Goal: Task Accomplishment & Management: Manage account settings

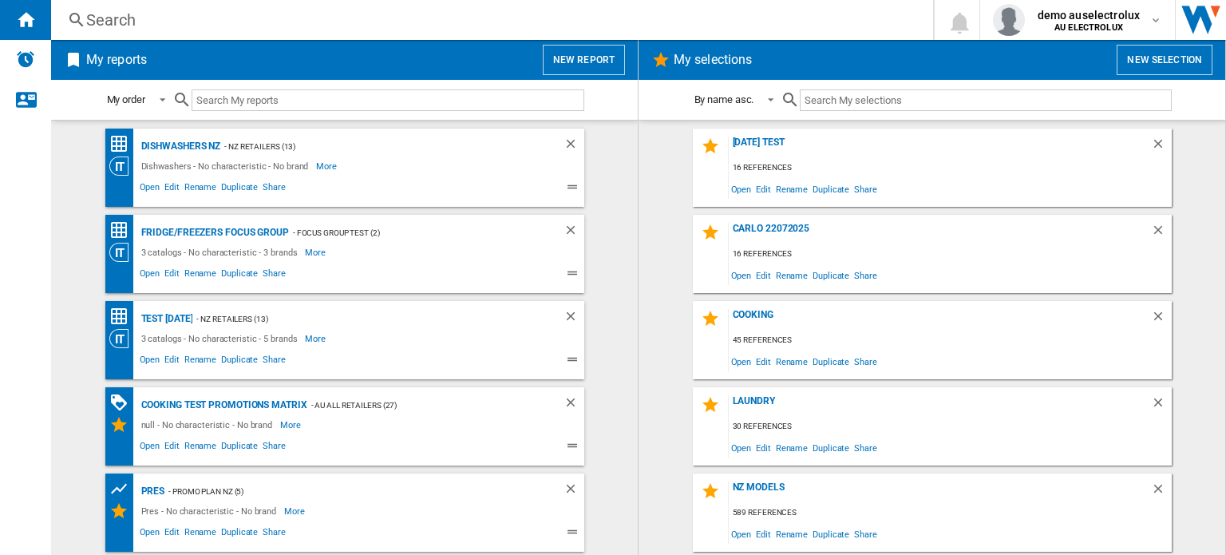
click at [595, 57] on button "New report" at bounding box center [584, 60] width 82 height 30
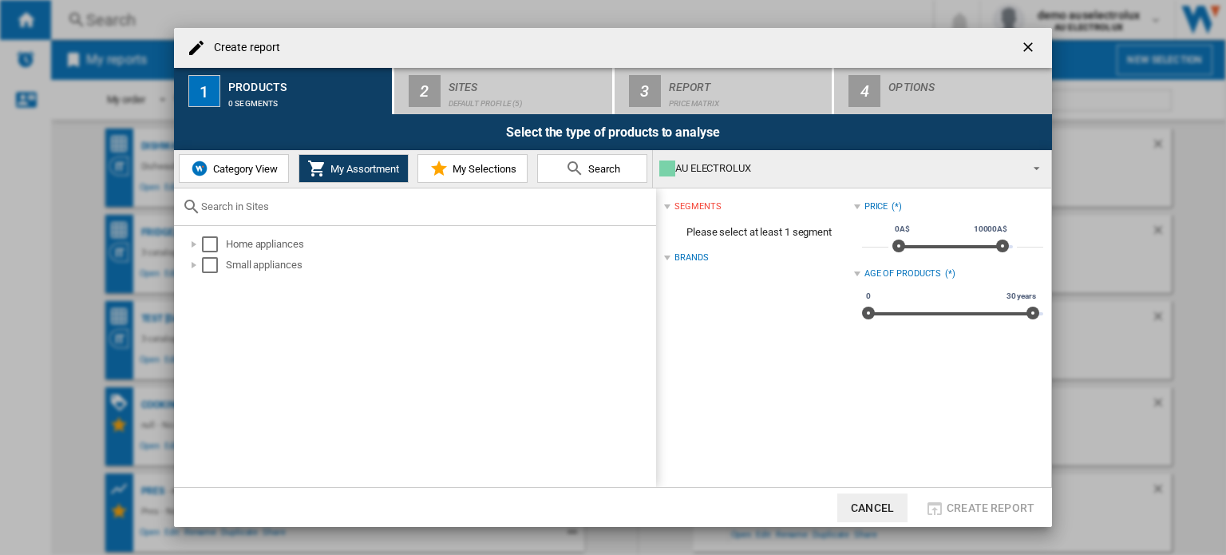
click at [760, 172] on div "AU ELECTROLUX" at bounding box center [839, 168] width 360 height 22
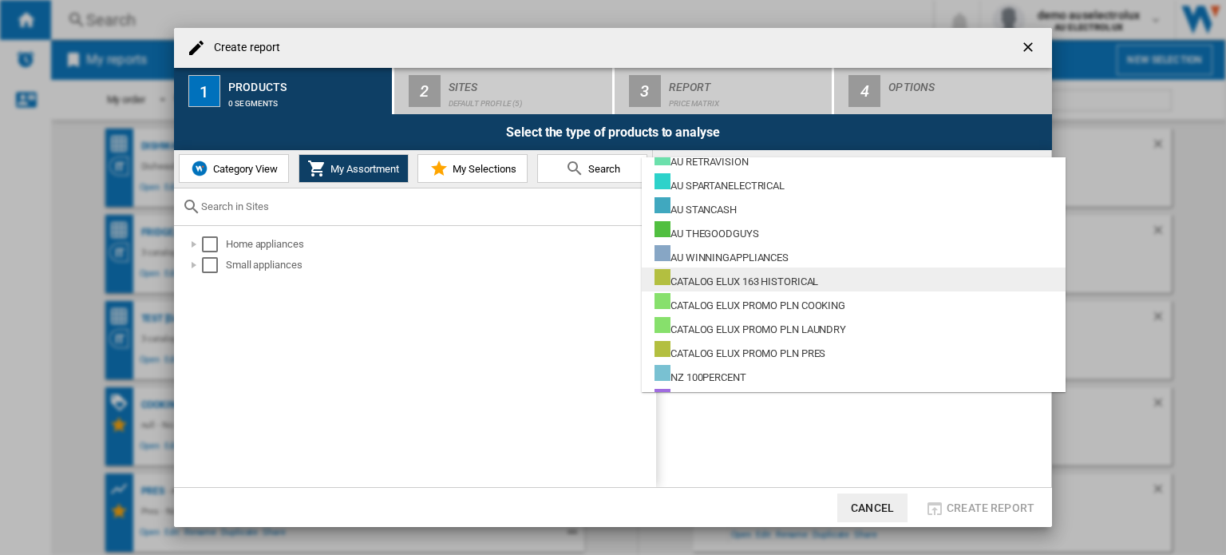
scroll to position [559, 0]
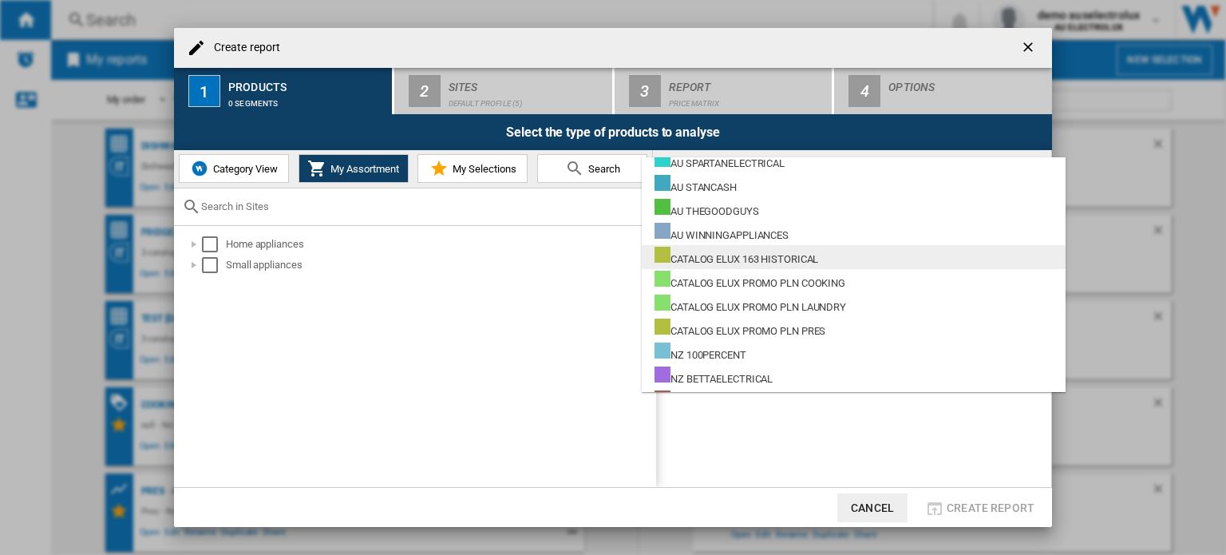
click at [784, 258] on div "CATALOG ELUX 163 HISTORICAL" at bounding box center [737, 257] width 164 height 20
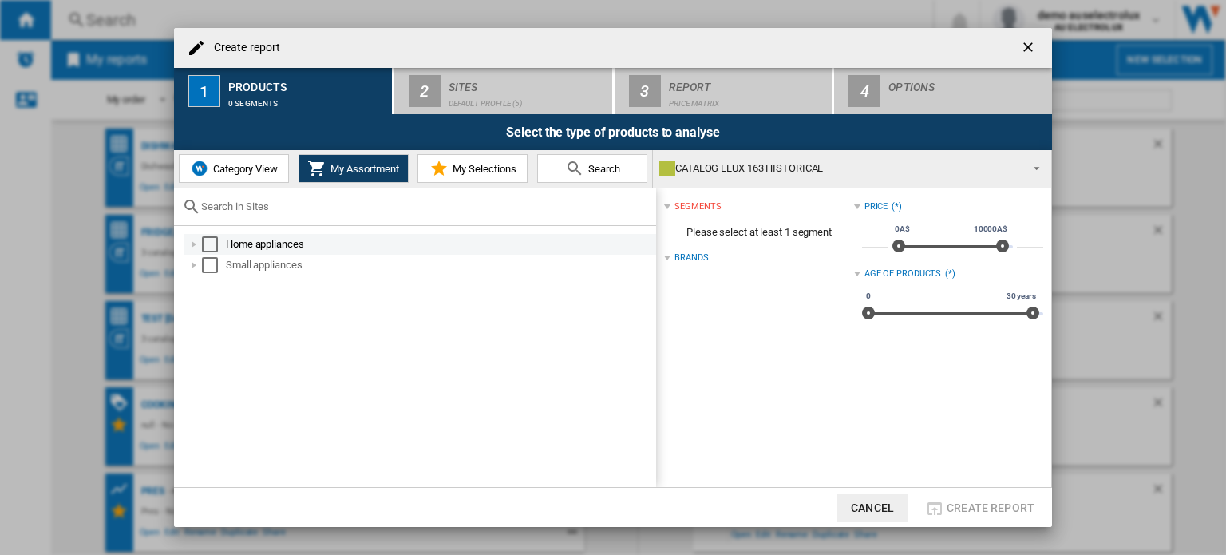
click at [208, 247] on div "Select" at bounding box center [210, 244] width 16 height 16
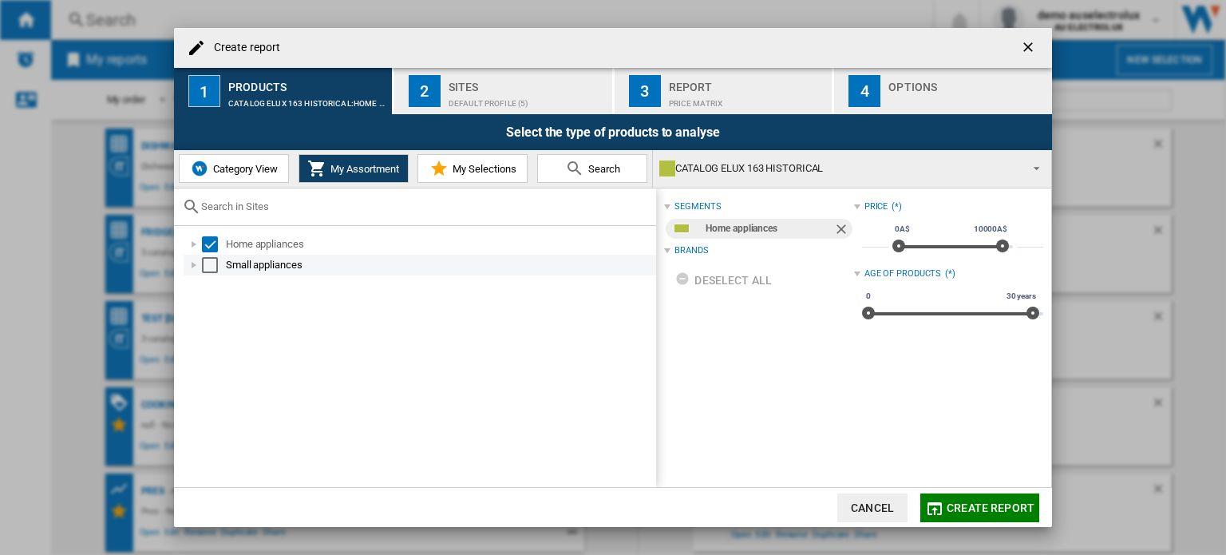
click at [210, 265] on div "Select" at bounding box center [210, 265] width 16 height 16
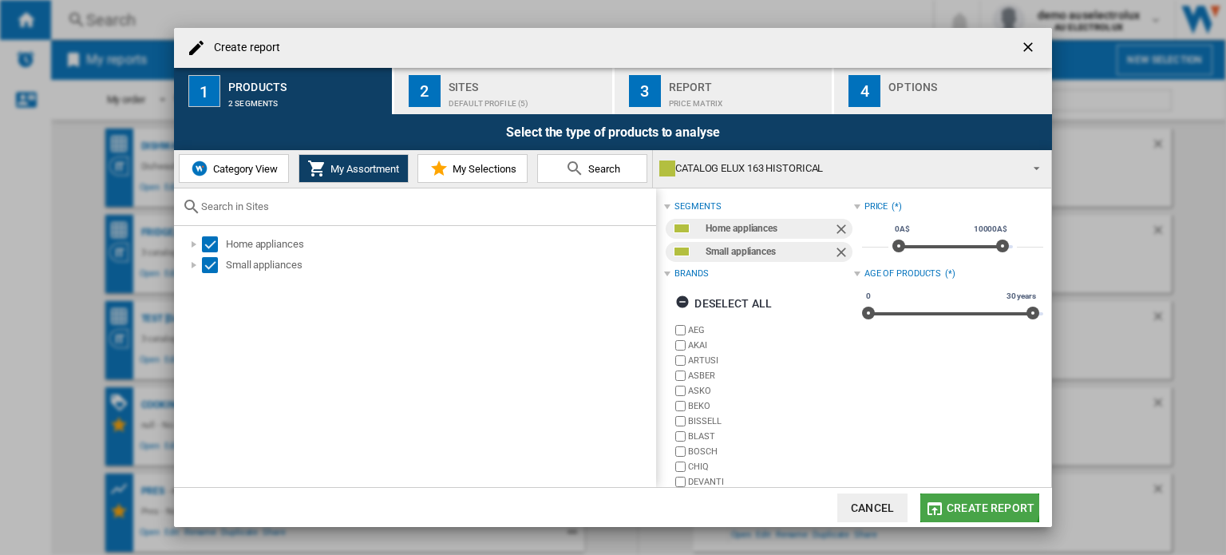
click at [975, 501] on span "Create report" at bounding box center [991, 507] width 88 height 13
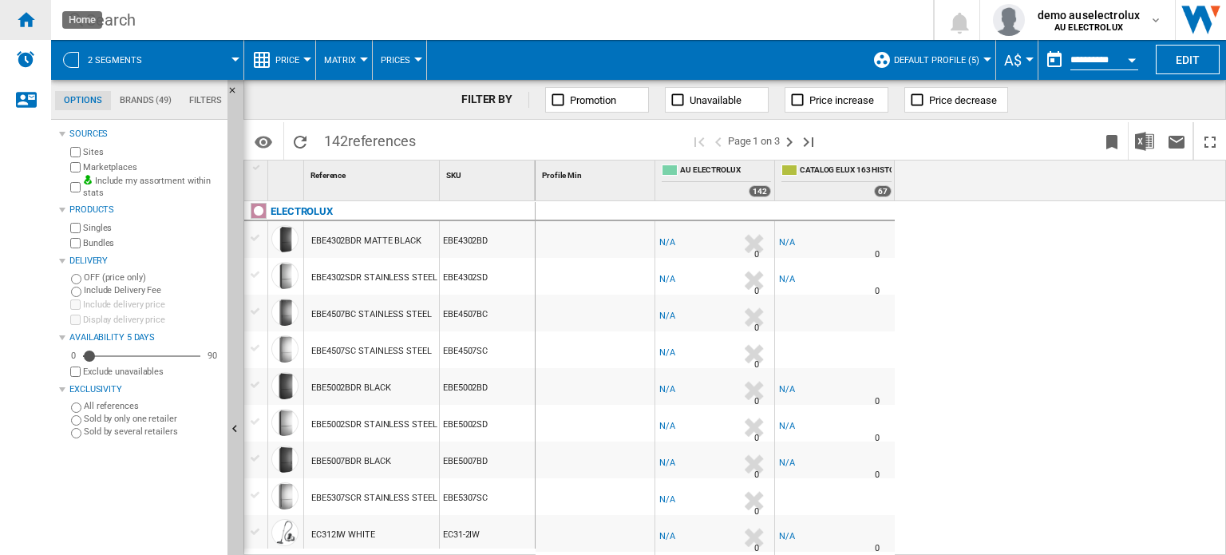
click at [32, 25] on ng-md-icon "Home" at bounding box center [25, 19] width 19 height 19
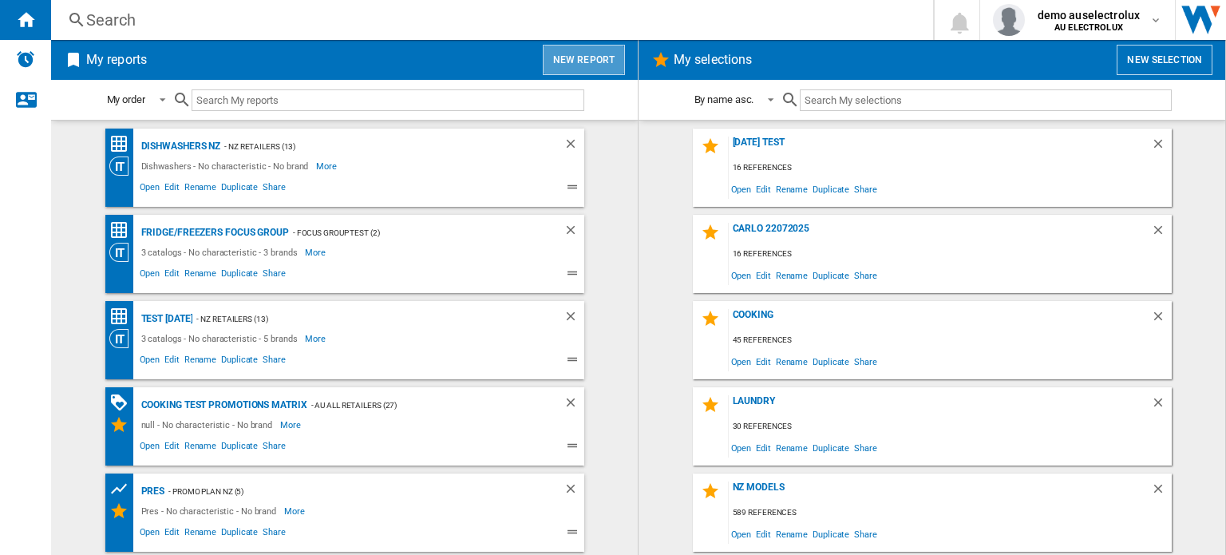
click at [591, 67] on button "New report" at bounding box center [584, 60] width 82 height 30
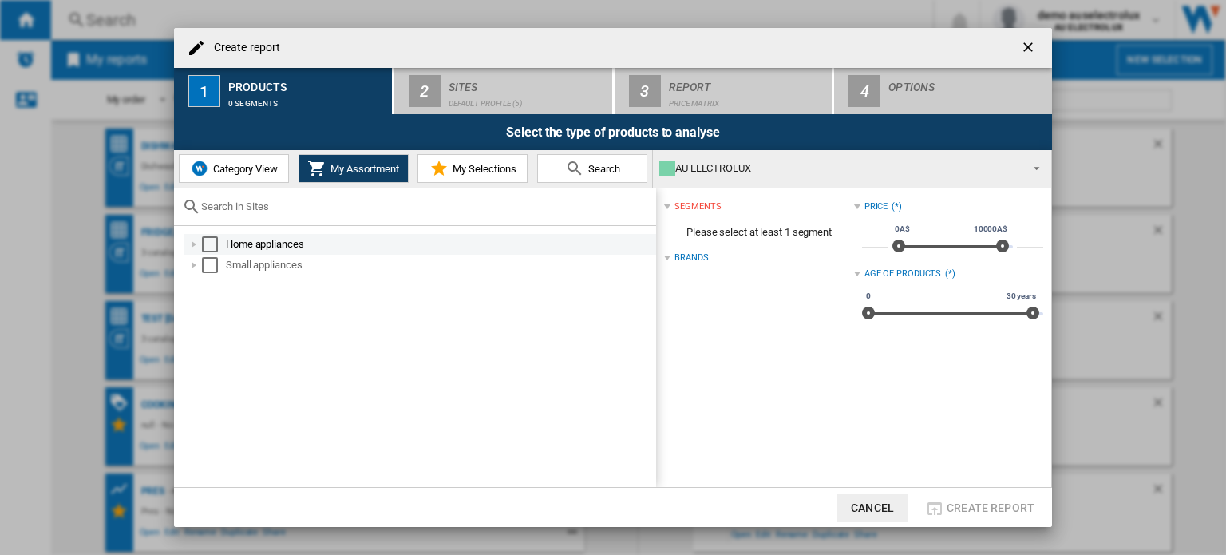
drag, startPoint x: 198, startPoint y: 241, endPoint x: 205, endPoint y: 252, distance: 12.6
click at [201, 245] on div "Home appliances" at bounding box center [420, 244] width 473 height 21
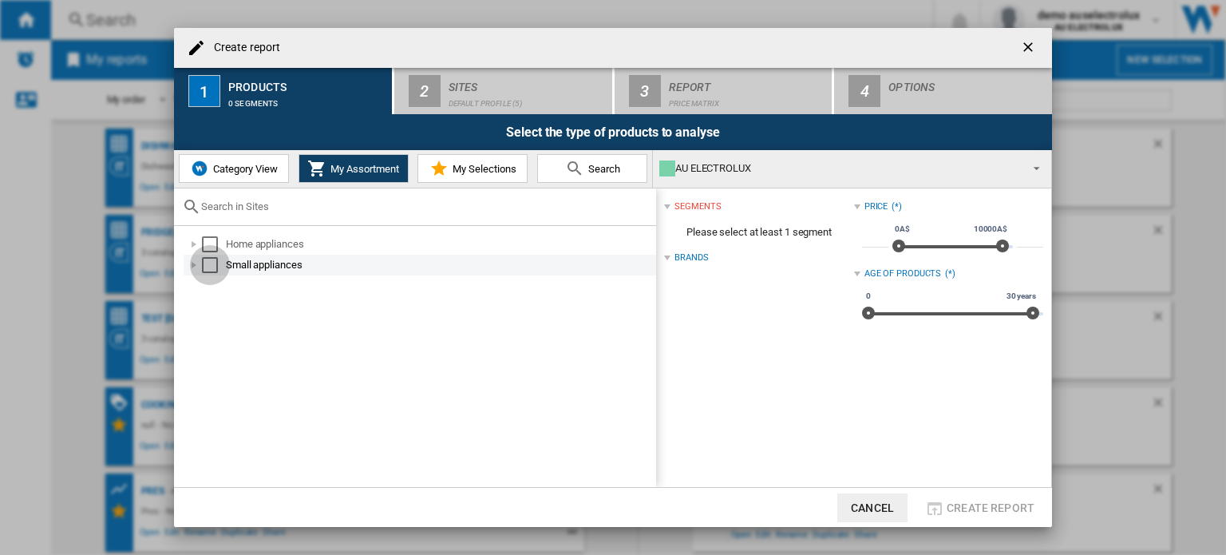
click at [211, 261] on div "Select" at bounding box center [210, 265] width 16 height 16
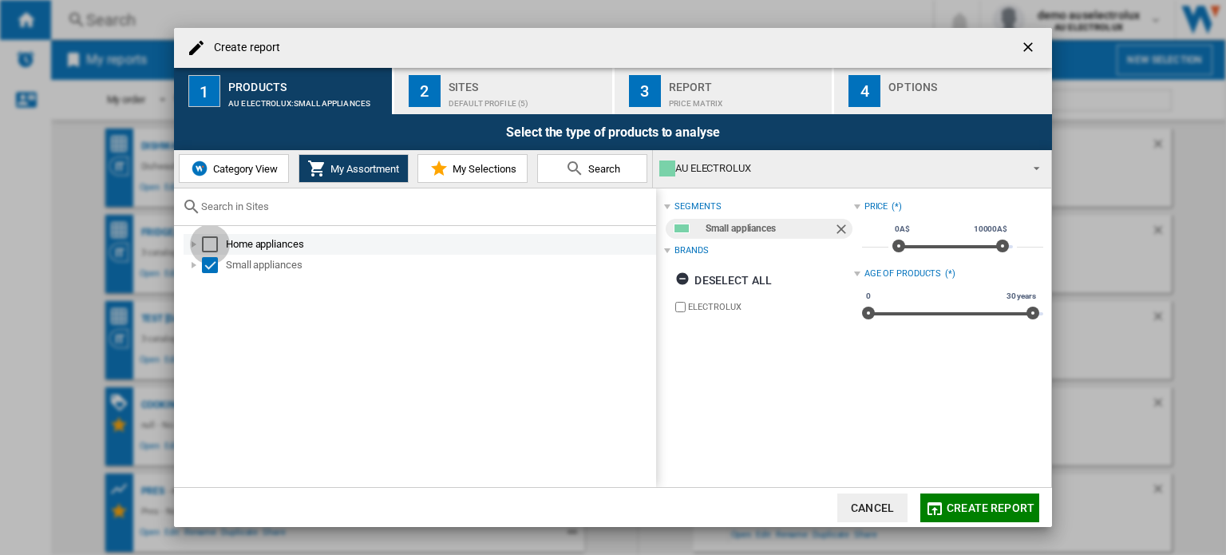
click at [213, 242] on div "Select" at bounding box center [210, 244] width 16 height 16
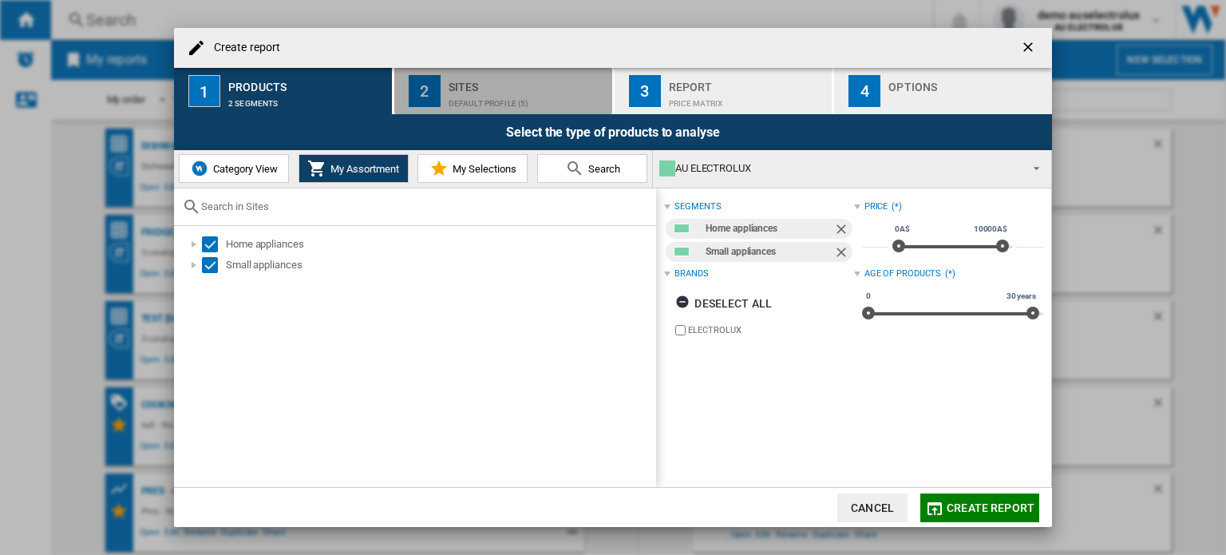
click at [528, 100] on div "Default profile (5)" at bounding box center [527, 99] width 157 height 17
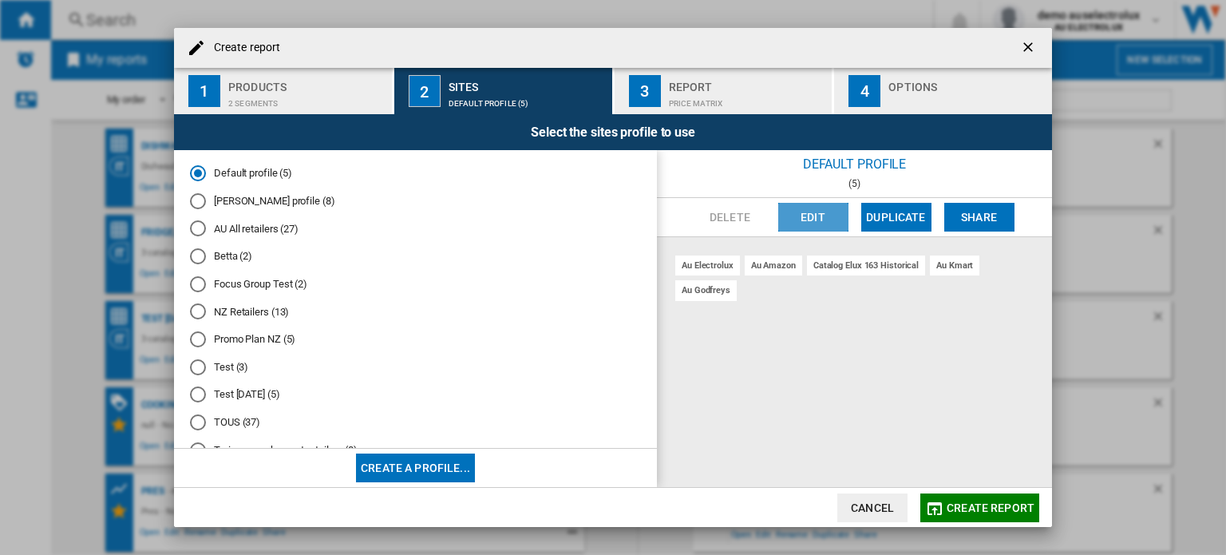
click at [834, 210] on button "Edit" at bounding box center [813, 217] width 70 height 29
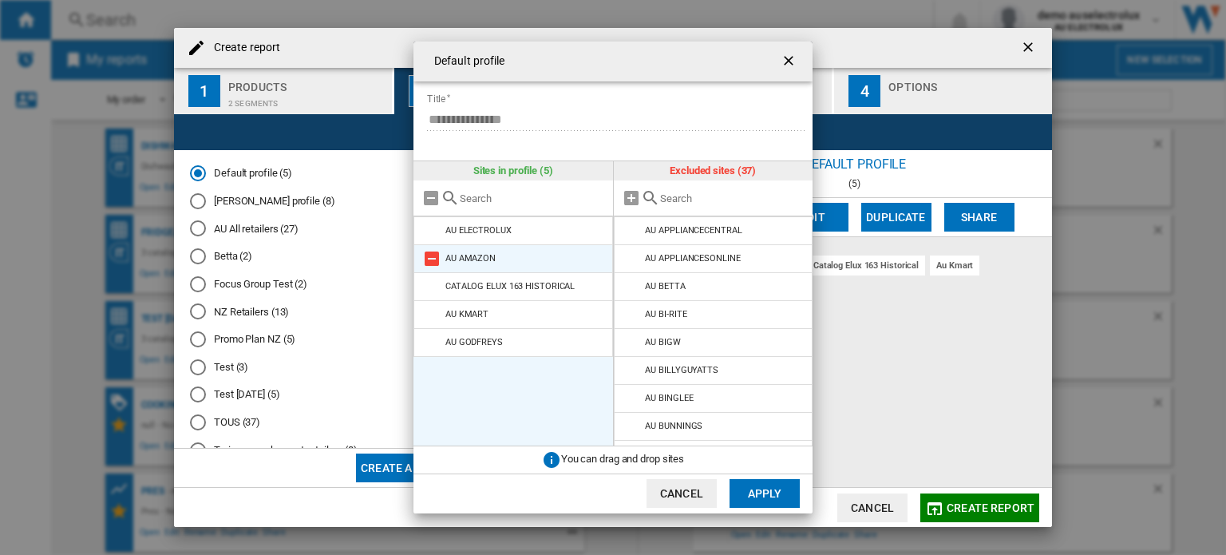
click at [430, 252] on md-icon at bounding box center [431, 258] width 19 height 19
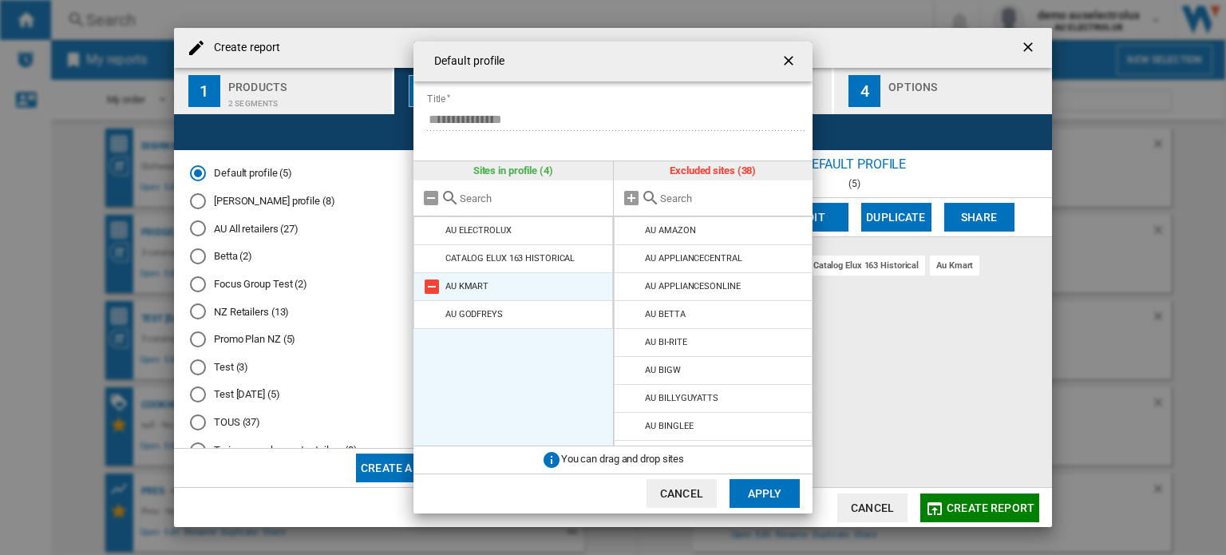
click at [422, 277] on md-icon at bounding box center [431, 286] width 19 height 19
click at [779, 491] on button "Apply" at bounding box center [765, 493] width 70 height 29
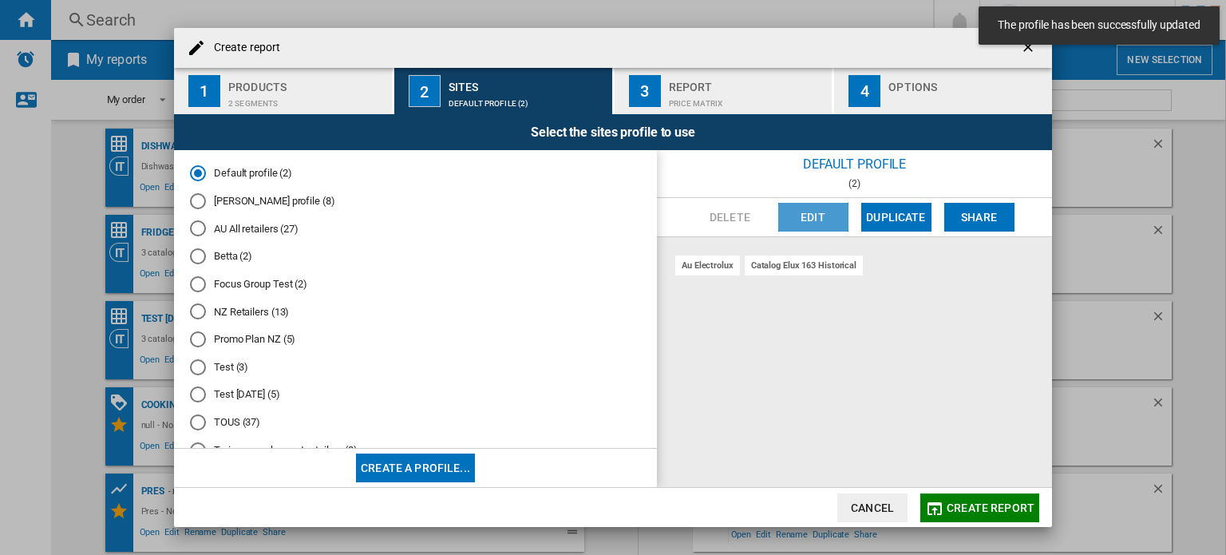
click at [808, 224] on button "Edit" at bounding box center [813, 217] width 70 height 29
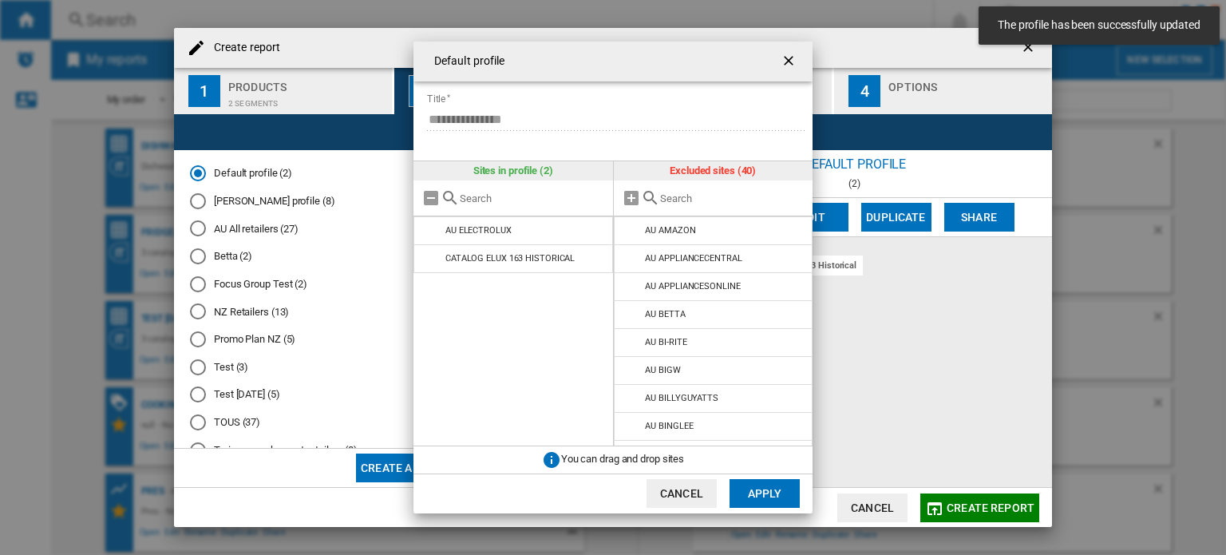
click at [920, 378] on div "**********" at bounding box center [613, 277] width 1226 height 555
click at [969, 516] on div "**********" at bounding box center [613, 277] width 1226 height 555
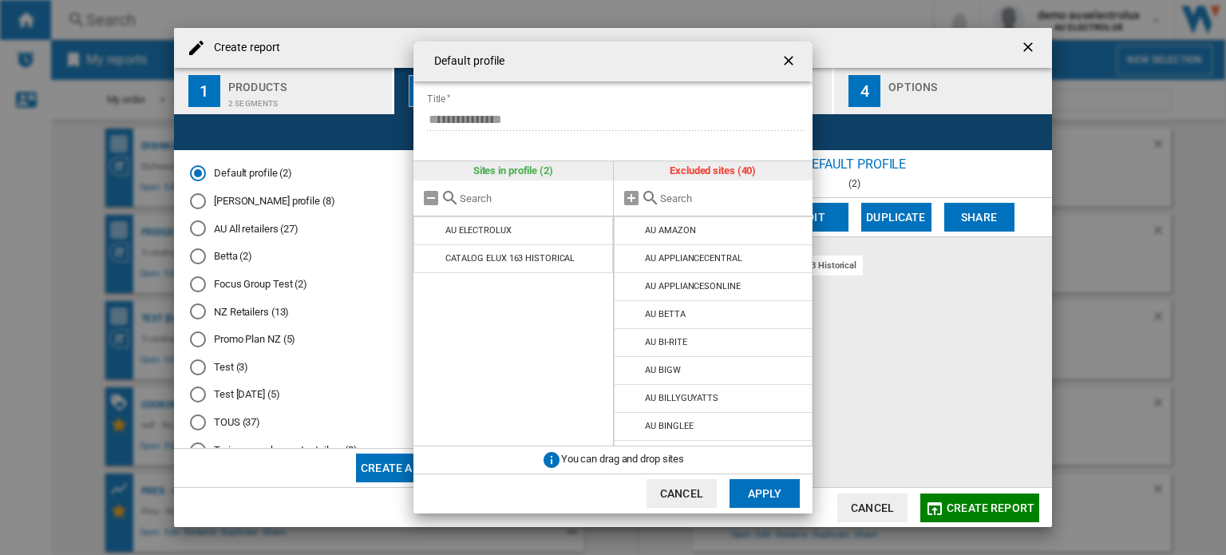
drag, startPoint x: 965, startPoint y: 508, endPoint x: 905, endPoint y: 495, distance: 61.2
click at [948, 504] on div "**********" at bounding box center [613, 277] width 1226 height 555
click at [787, 482] on button "Apply" at bounding box center [765, 493] width 70 height 29
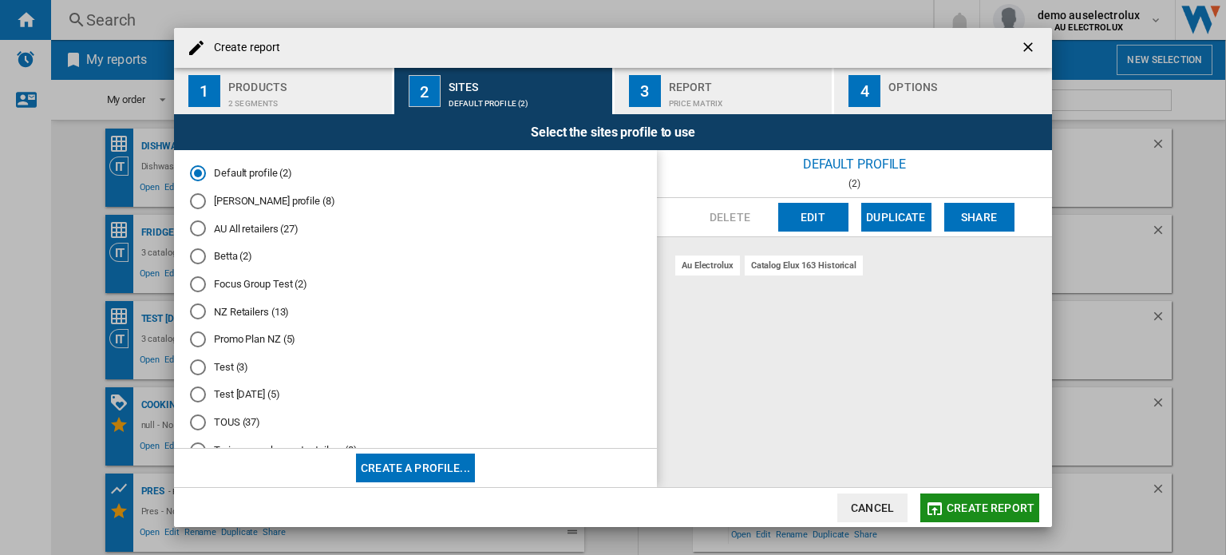
click at [952, 501] on span "Create report" at bounding box center [991, 507] width 88 height 13
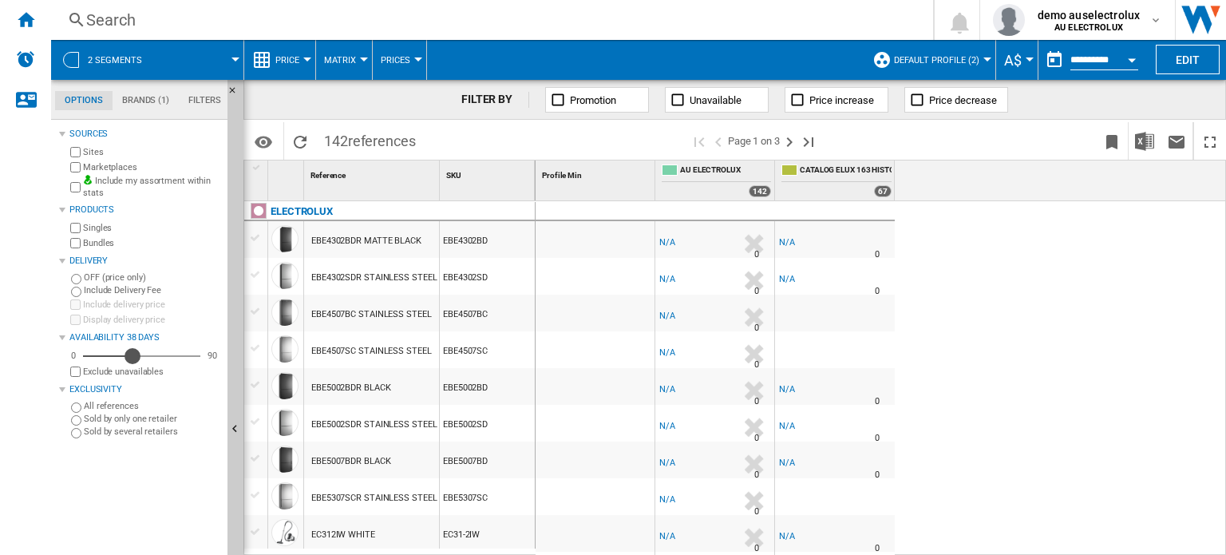
click at [133, 357] on div "38" at bounding box center [141, 356] width 117 height 16
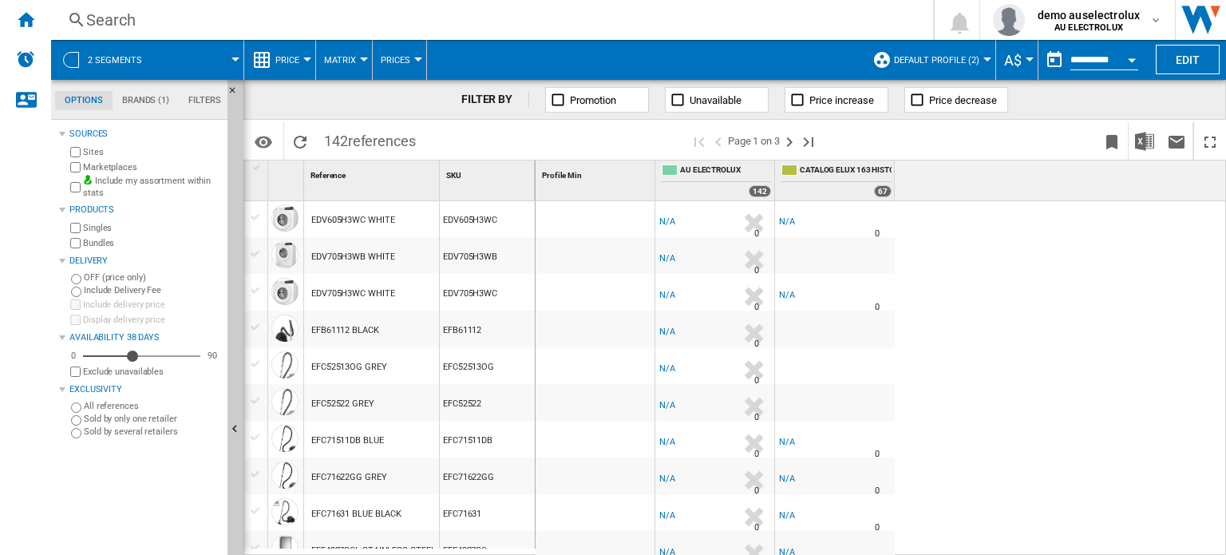
scroll to position [798, 0]
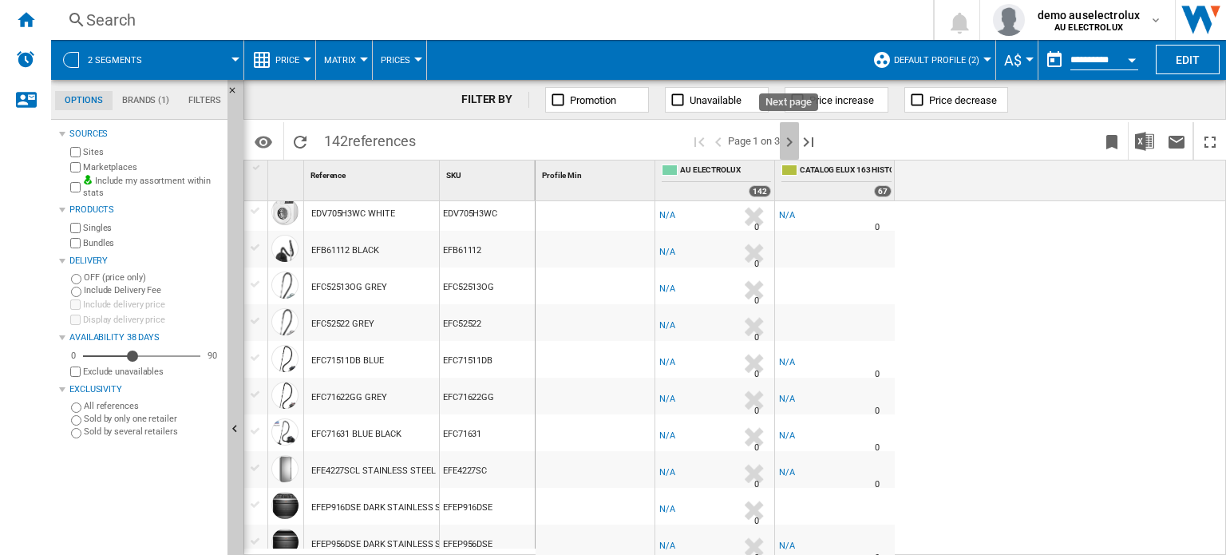
click at [792, 146] on ng-md-icon "Next page" at bounding box center [789, 142] width 19 height 19
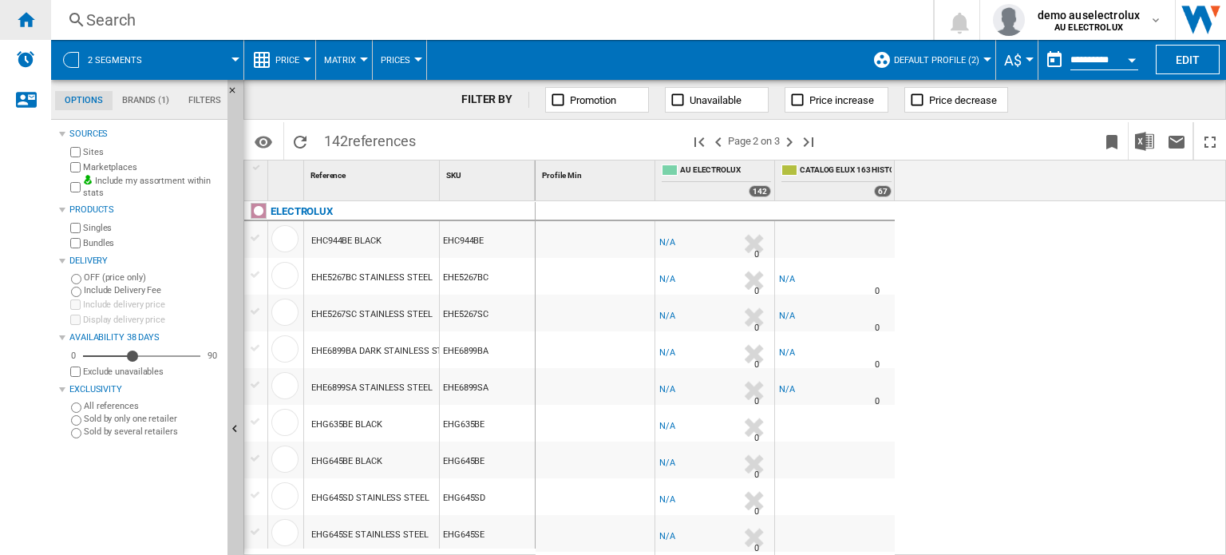
click at [23, 20] on ng-md-icon "Home" at bounding box center [25, 19] width 19 height 19
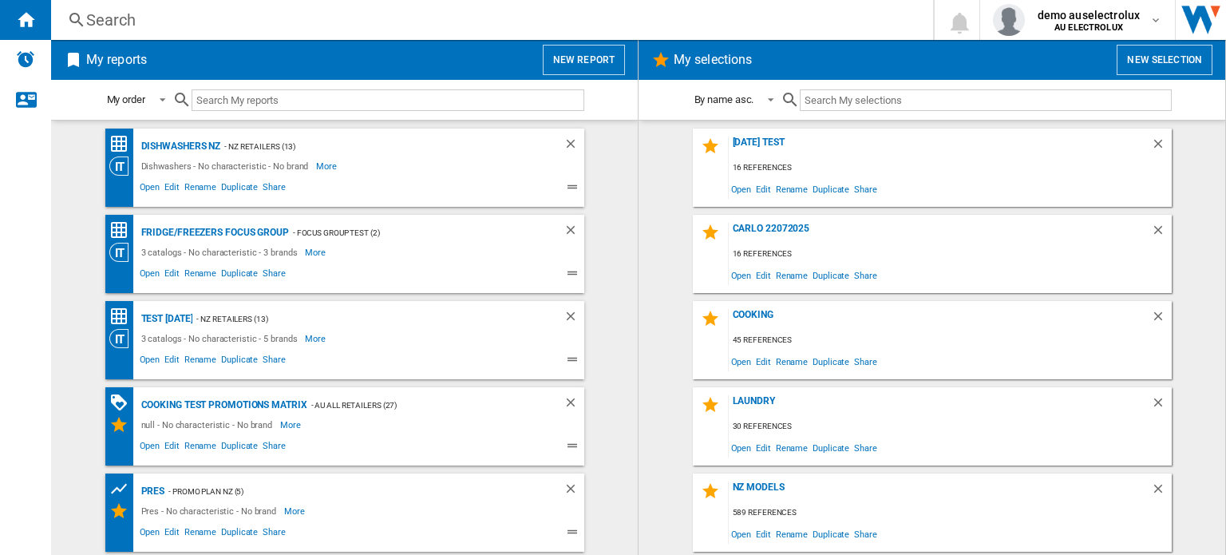
click at [587, 46] on button "New report" at bounding box center [584, 60] width 82 height 30
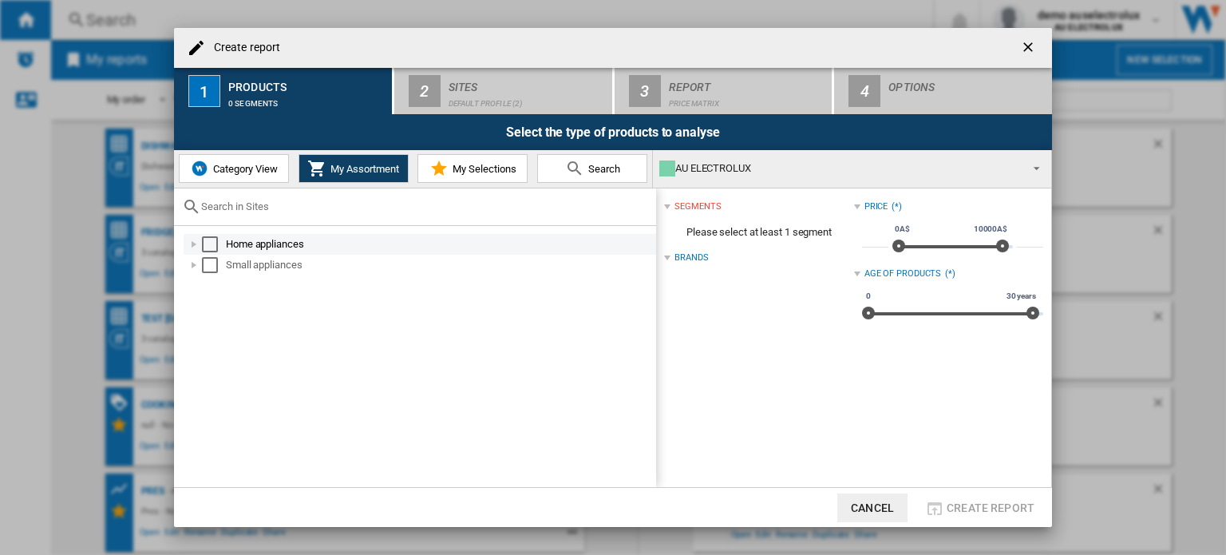
click at [208, 245] on div "Select" at bounding box center [210, 244] width 16 height 16
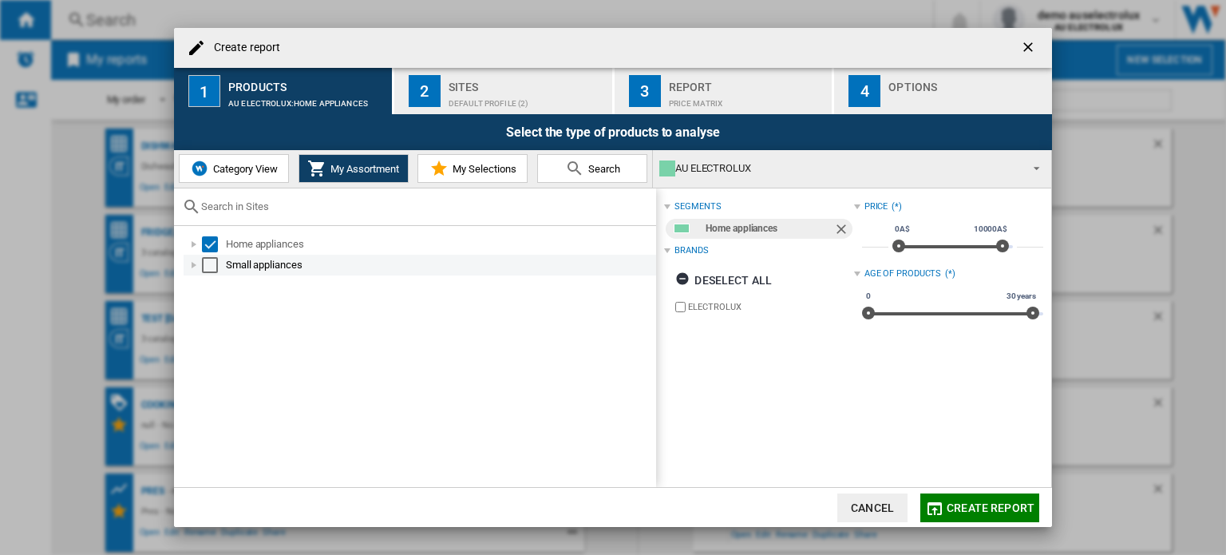
click at [208, 264] on div "Select" at bounding box center [210, 265] width 16 height 16
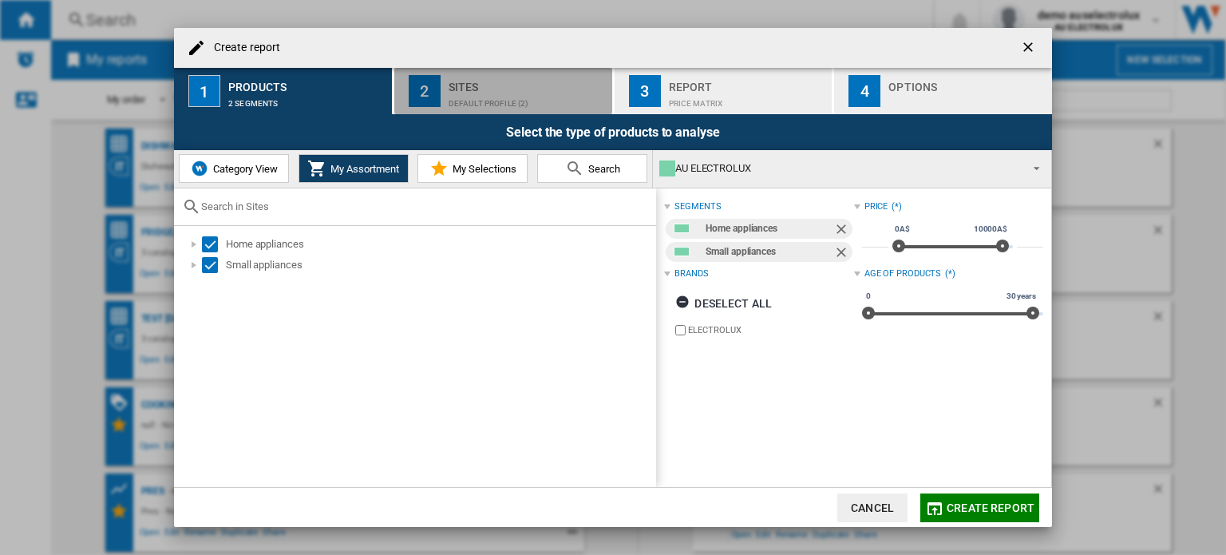
drag, startPoint x: 525, startPoint y: 113, endPoint x: 549, endPoint y: 111, distance: 24.8
click at [527, 112] on button "2 Sites Default profile (2)" at bounding box center [504, 91] width 220 height 46
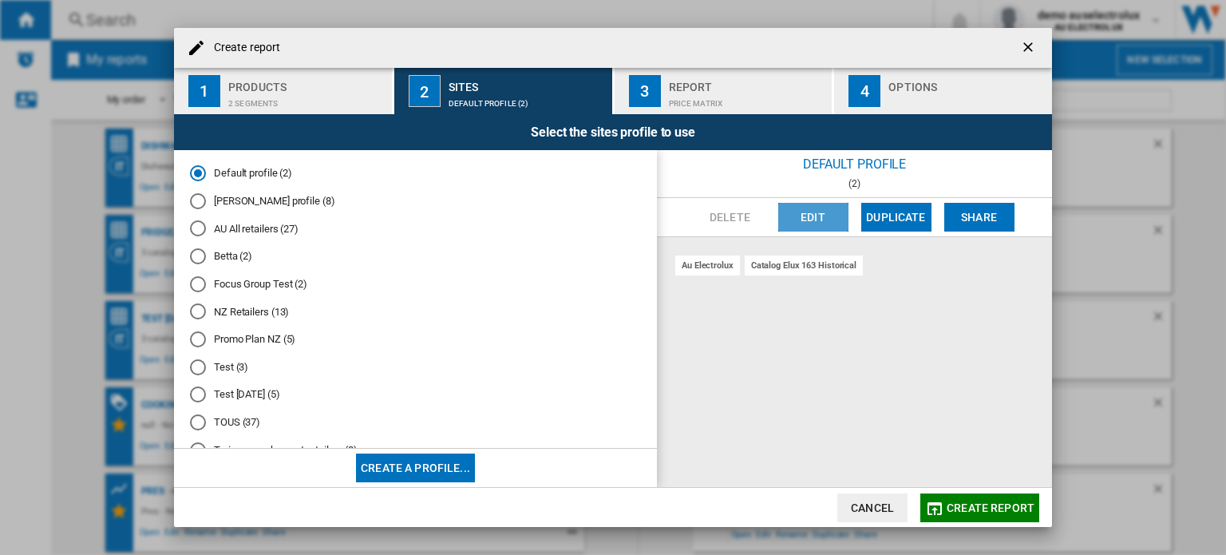
click at [818, 218] on button "Edit" at bounding box center [813, 217] width 70 height 29
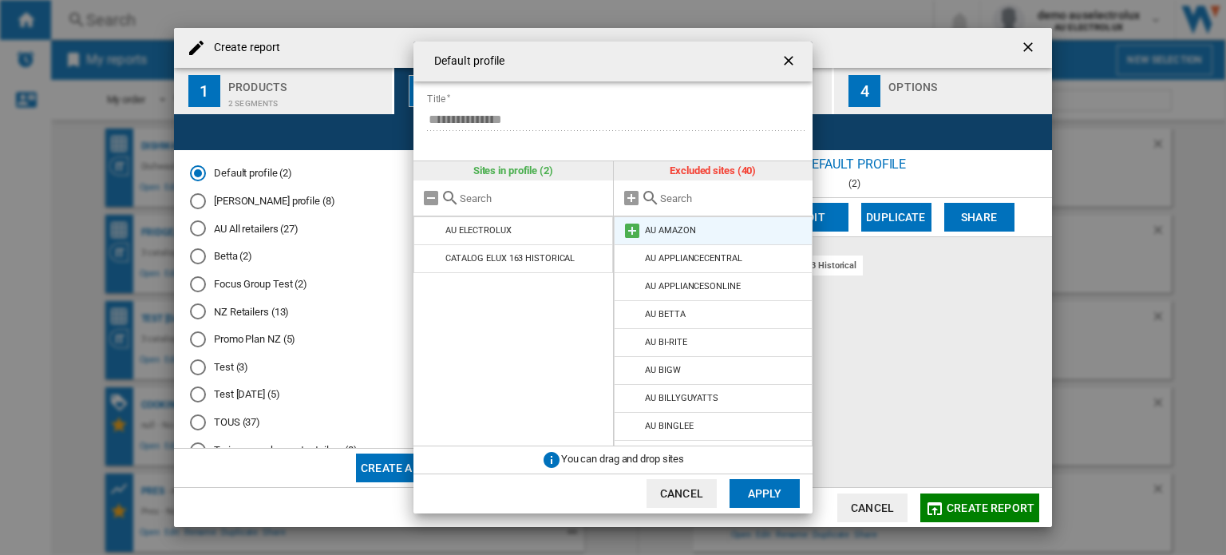
click at [623, 231] on md-icon "Default profile ..." at bounding box center [632, 230] width 19 height 19
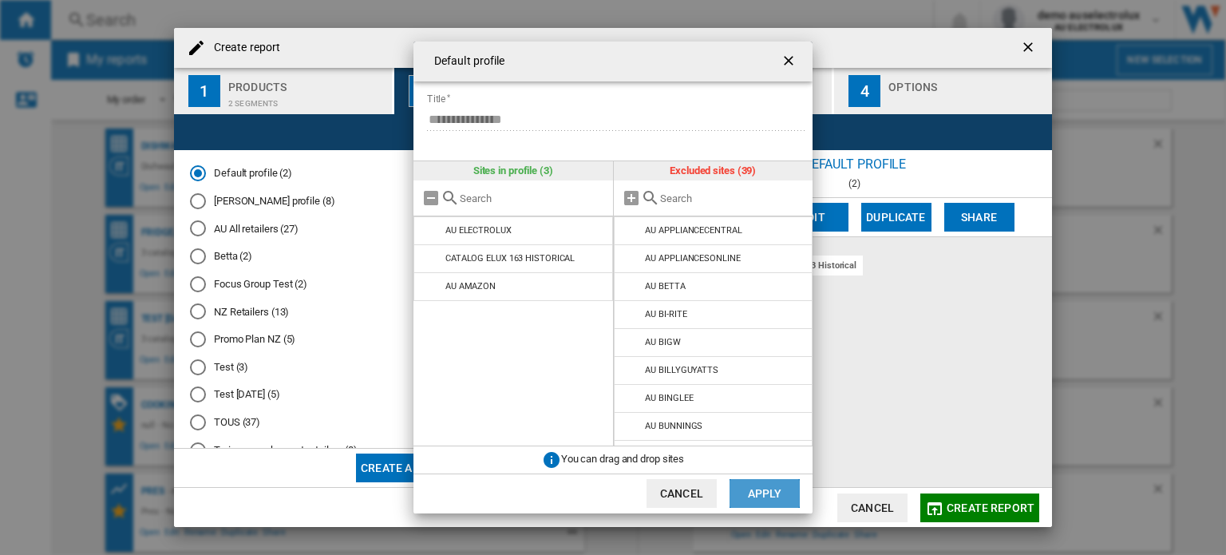
click at [773, 501] on button "Apply" at bounding box center [765, 493] width 70 height 29
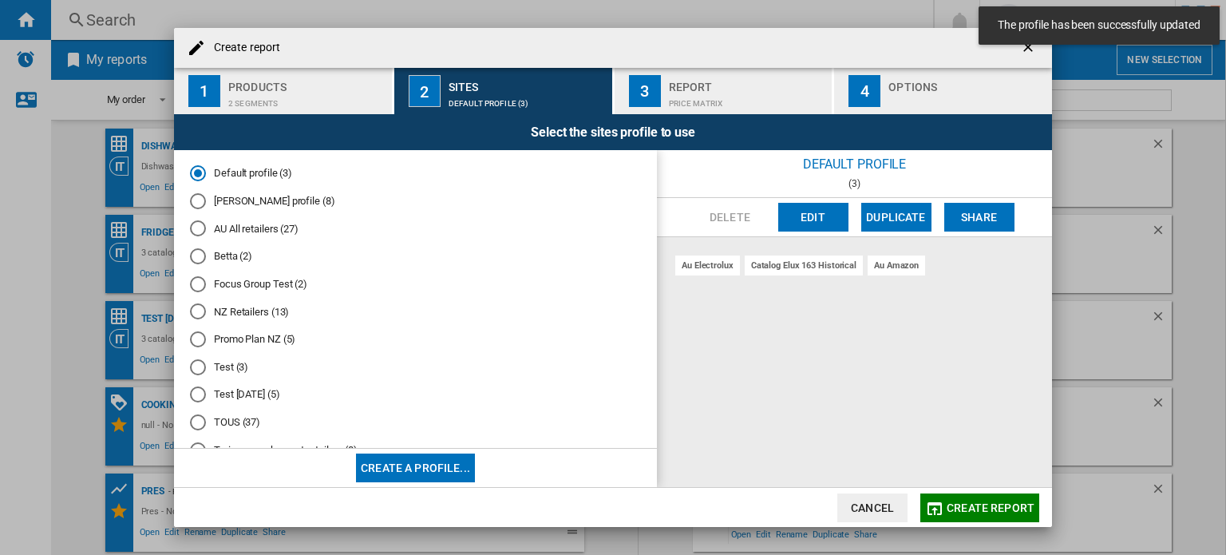
click at [963, 512] on span "Create report" at bounding box center [991, 507] width 88 height 13
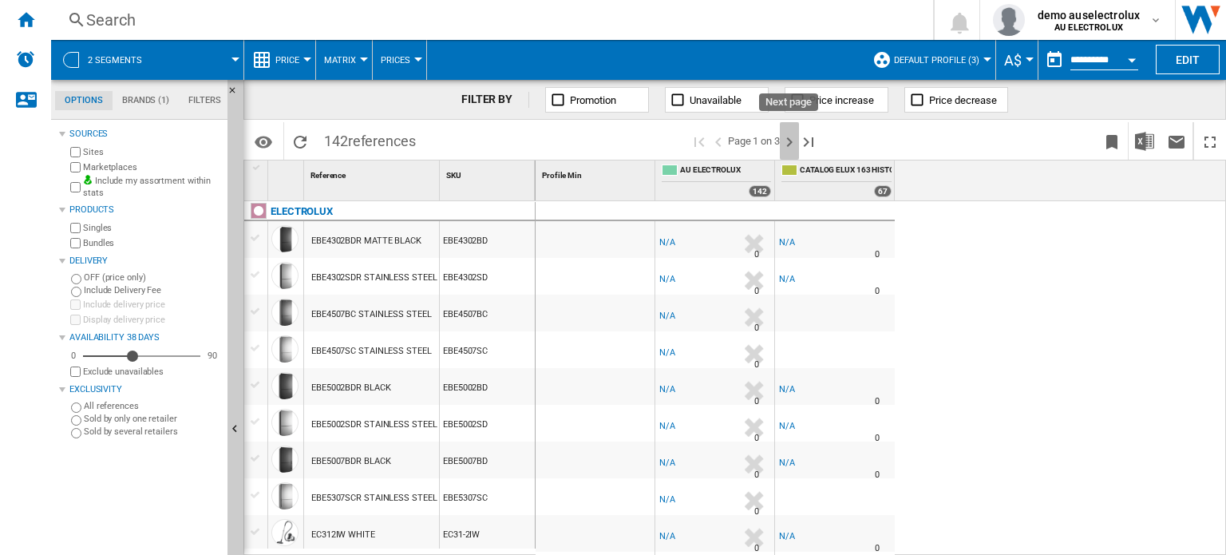
click at [794, 139] on ng-md-icon "Next page" at bounding box center [789, 142] width 19 height 19
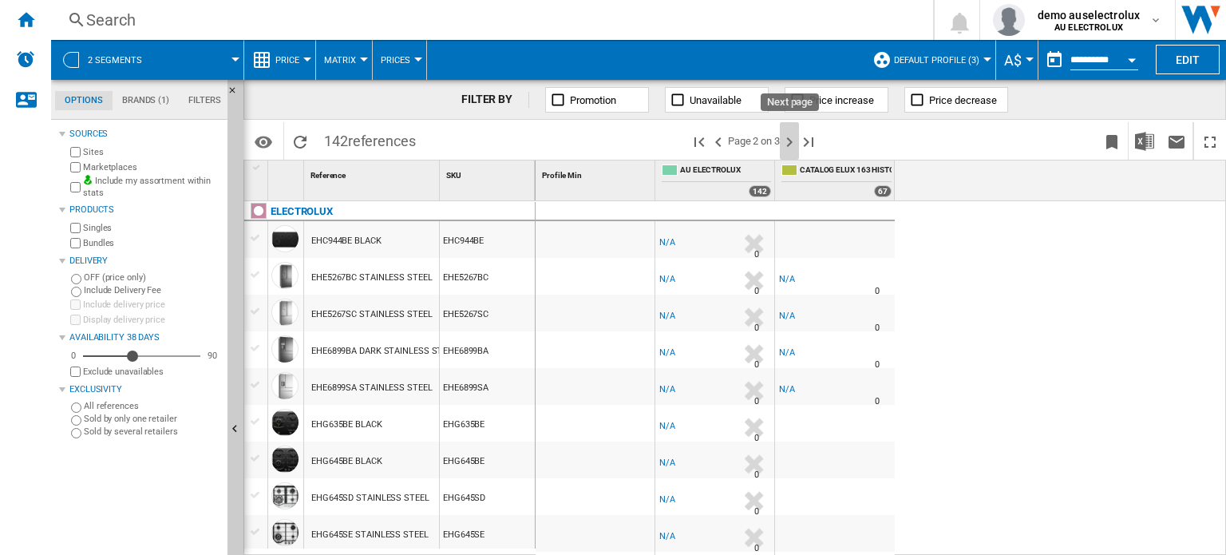
click at [794, 139] on ng-md-icon "Next page" at bounding box center [789, 142] width 19 height 19
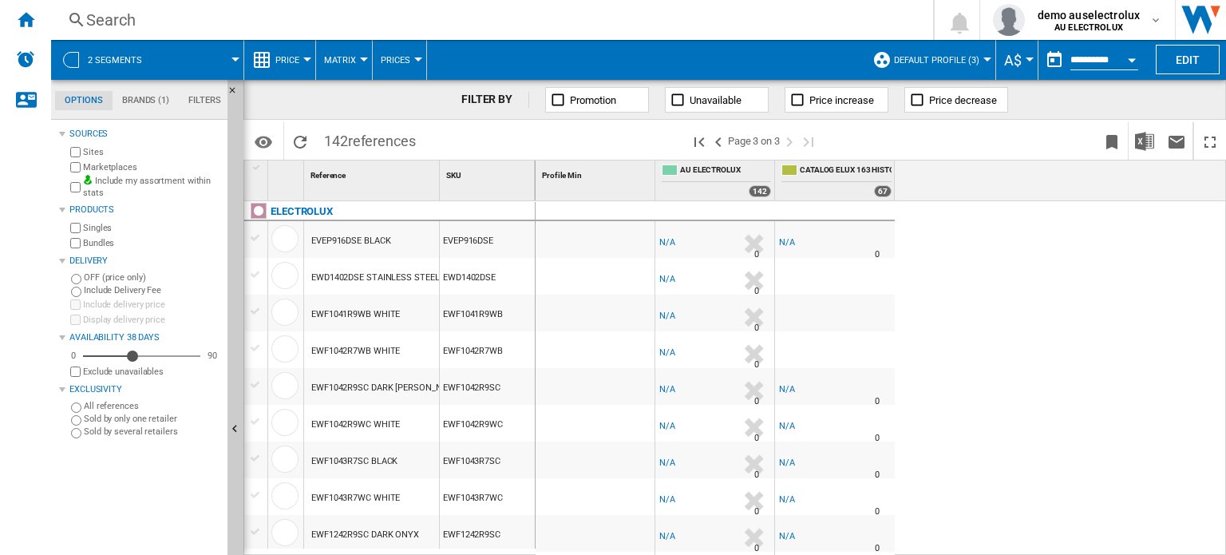
click at [952, 64] on span "Default profile (3)" at bounding box center [936, 60] width 85 height 10
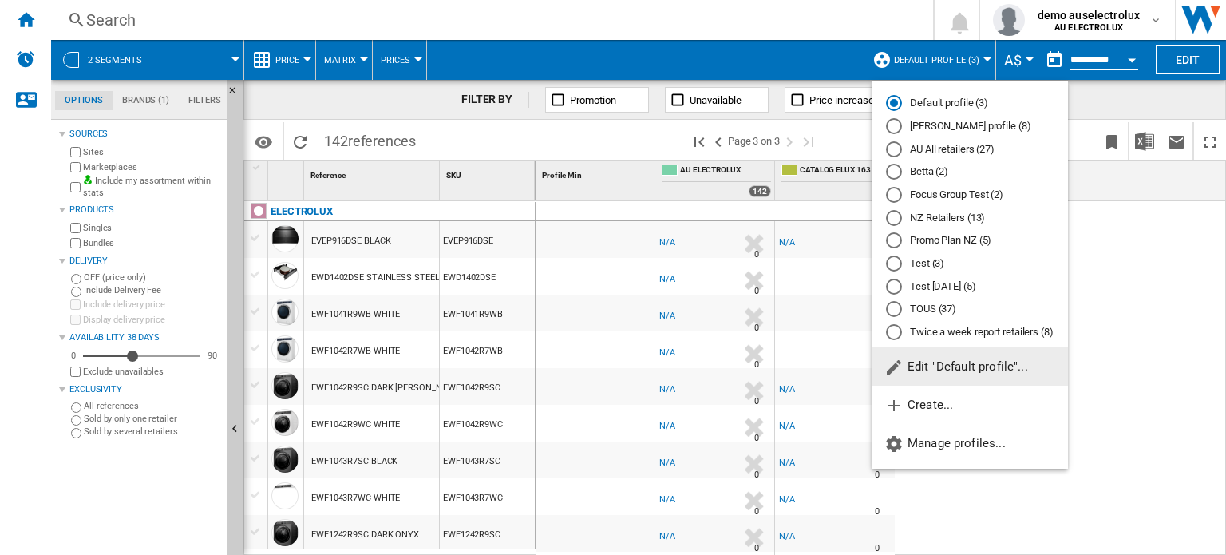
click at [936, 364] on span "Edit "Default profile"..." at bounding box center [957, 366] width 144 height 14
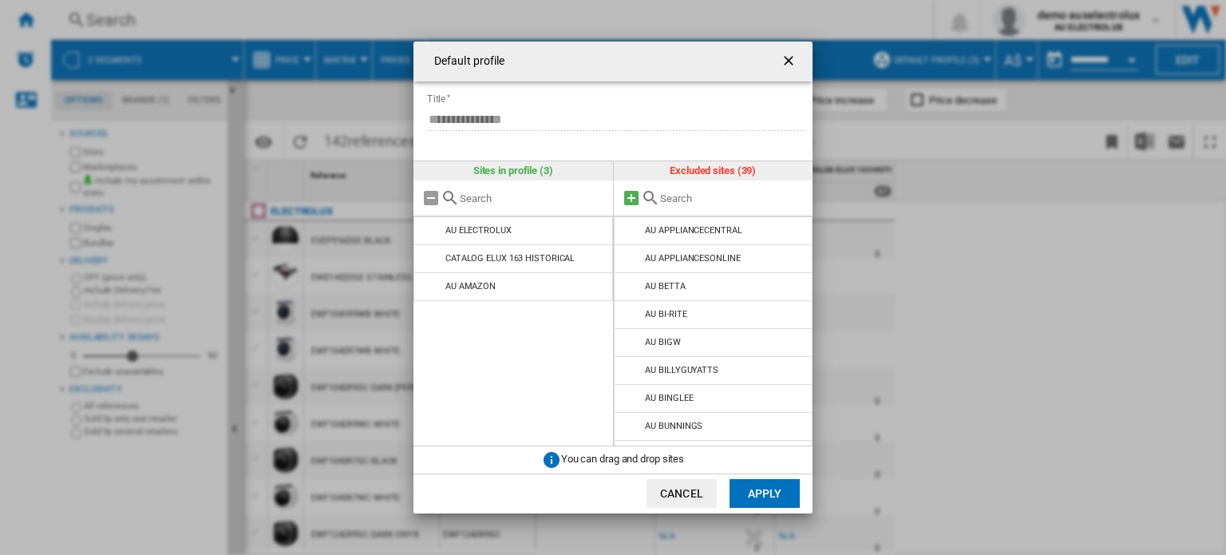
click at [636, 192] on md-icon "Default profile ..." at bounding box center [631, 197] width 19 height 19
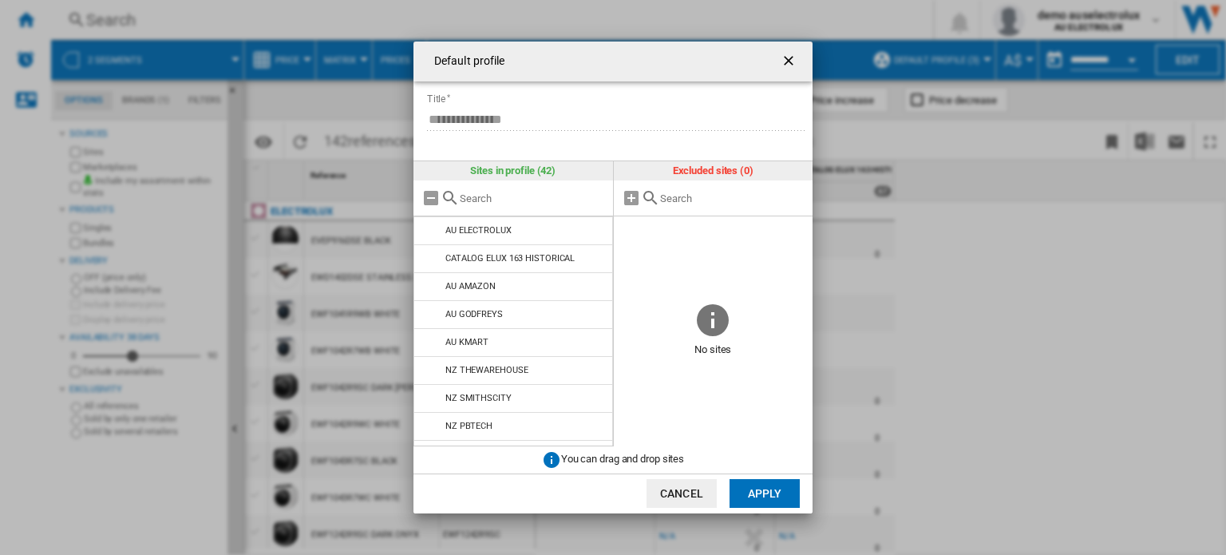
click at [782, 481] on button "Apply" at bounding box center [765, 493] width 70 height 29
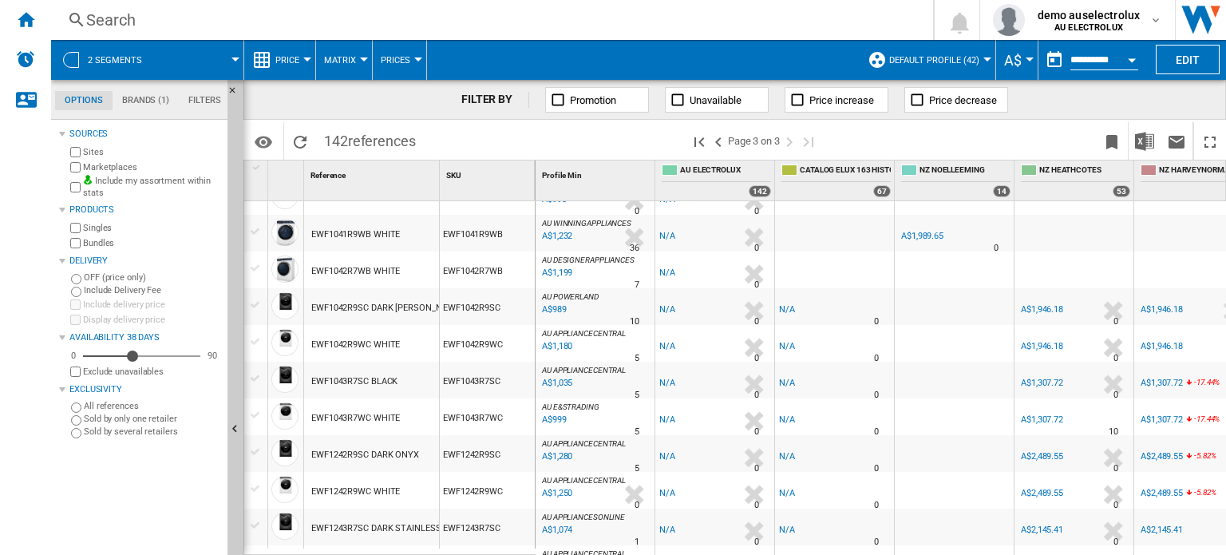
scroll to position [80, 0]
drag, startPoint x: 892, startPoint y: 178, endPoint x: 914, endPoint y: 176, distance: 22.4
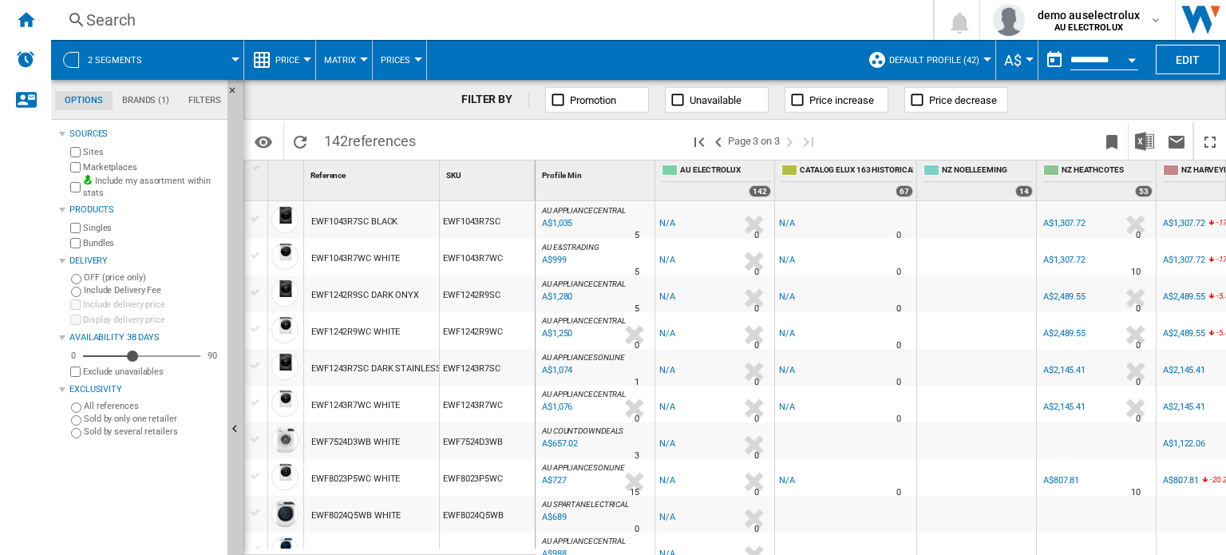
scroll to position [0, 0]
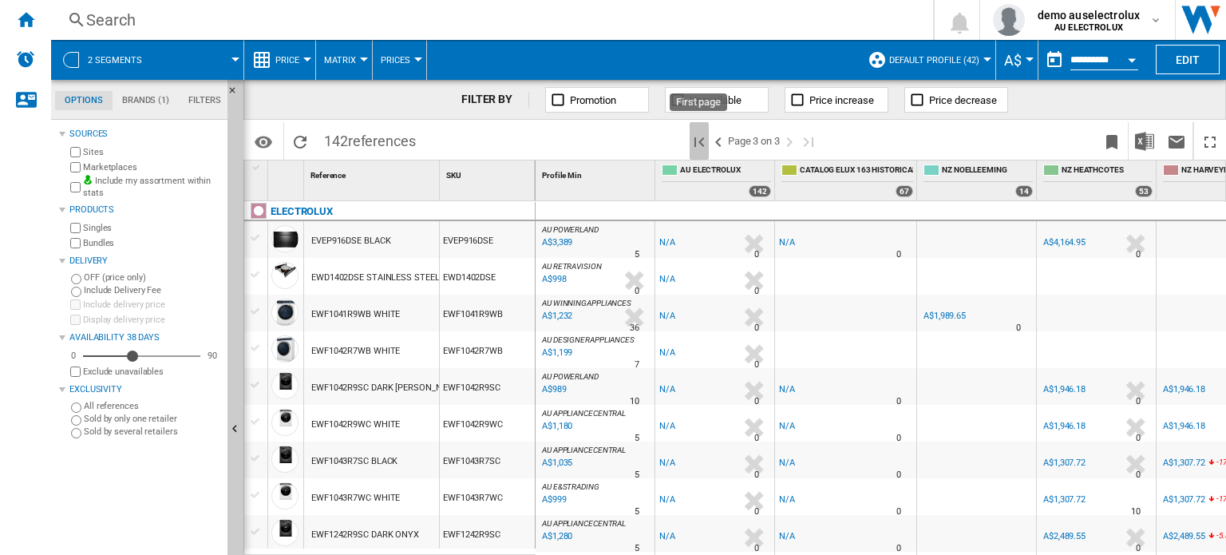
click at [695, 149] on ng-md-icon "First page" at bounding box center [699, 142] width 19 height 19
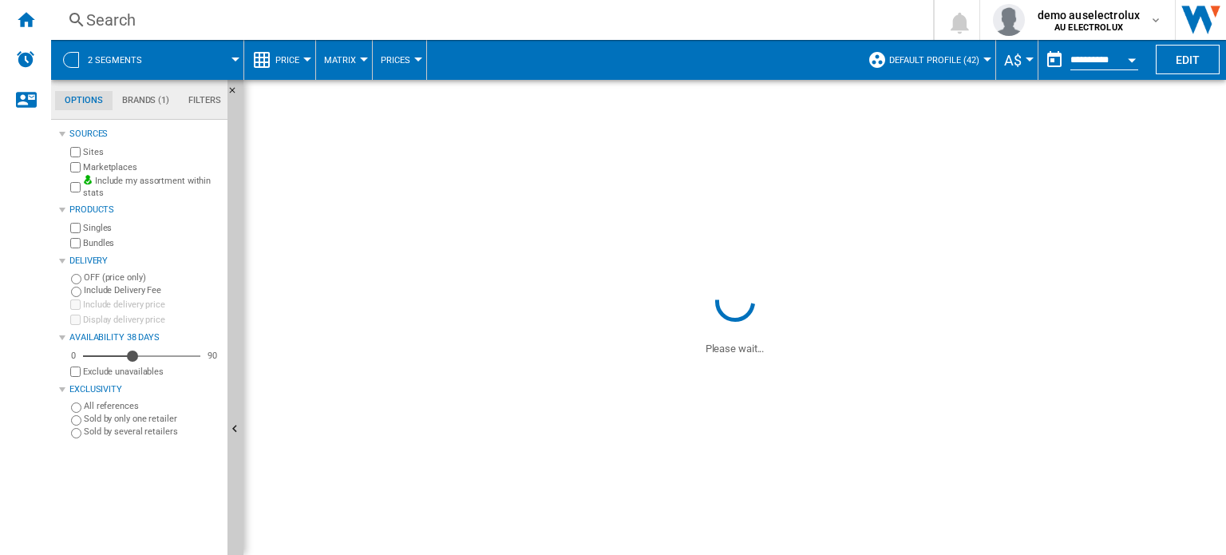
click at [977, 56] on button "Default profile (42)" at bounding box center [938, 60] width 98 height 40
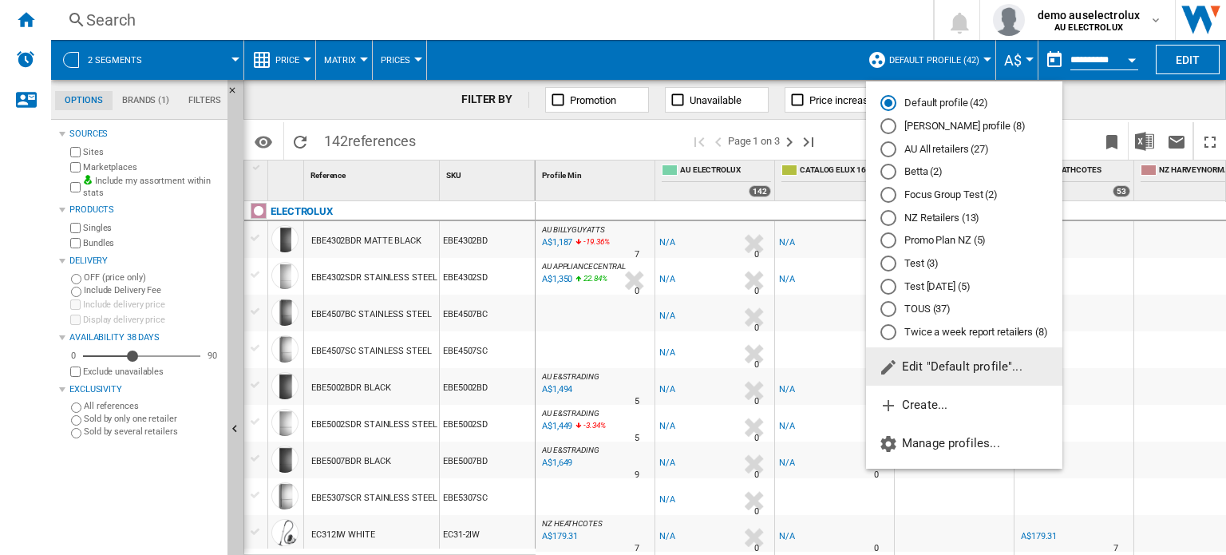
click at [912, 362] on span "Edit "Default profile"..." at bounding box center [951, 366] width 144 height 14
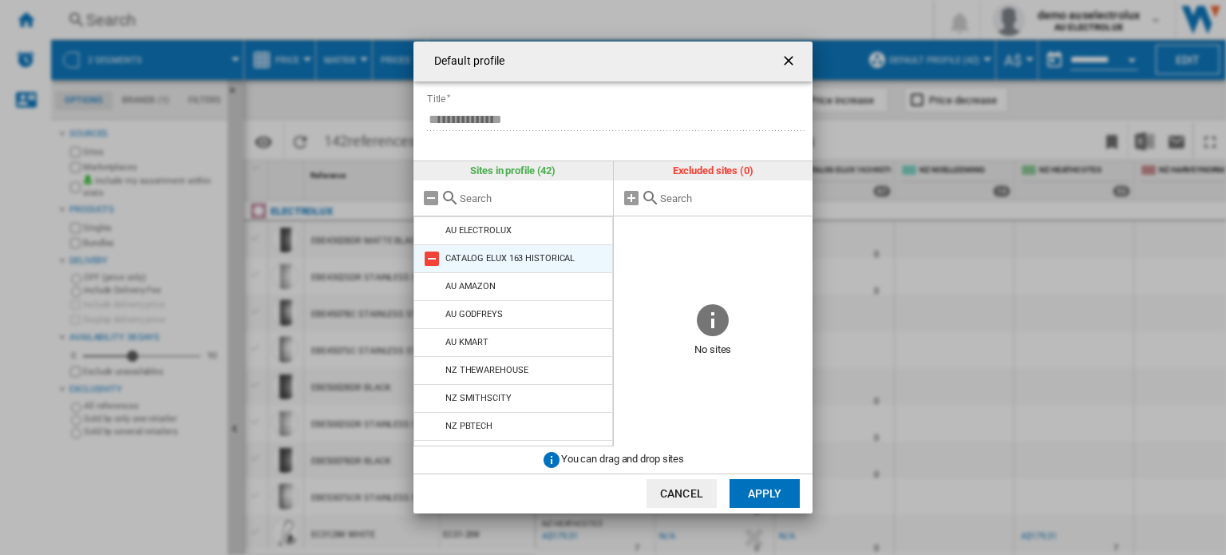
click at [438, 255] on md-icon "Default profile ..." at bounding box center [431, 258] width 19 height 19
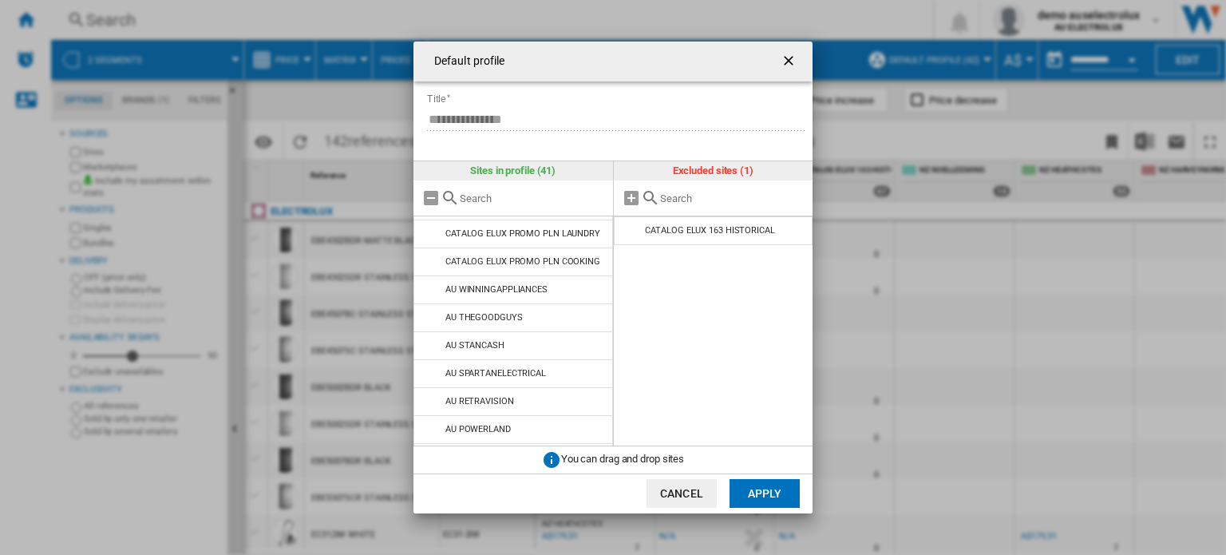
scroll to position [393, 0]
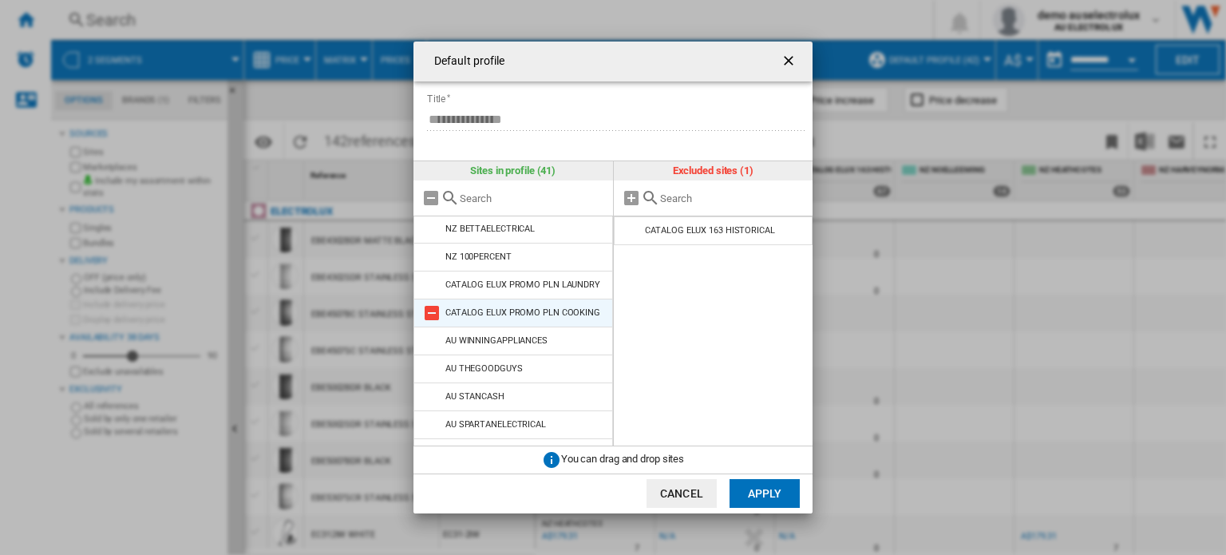
click at [425, 323] on md-icon "Default profile ..." at bounding box center [431, 312] width 19 height 19
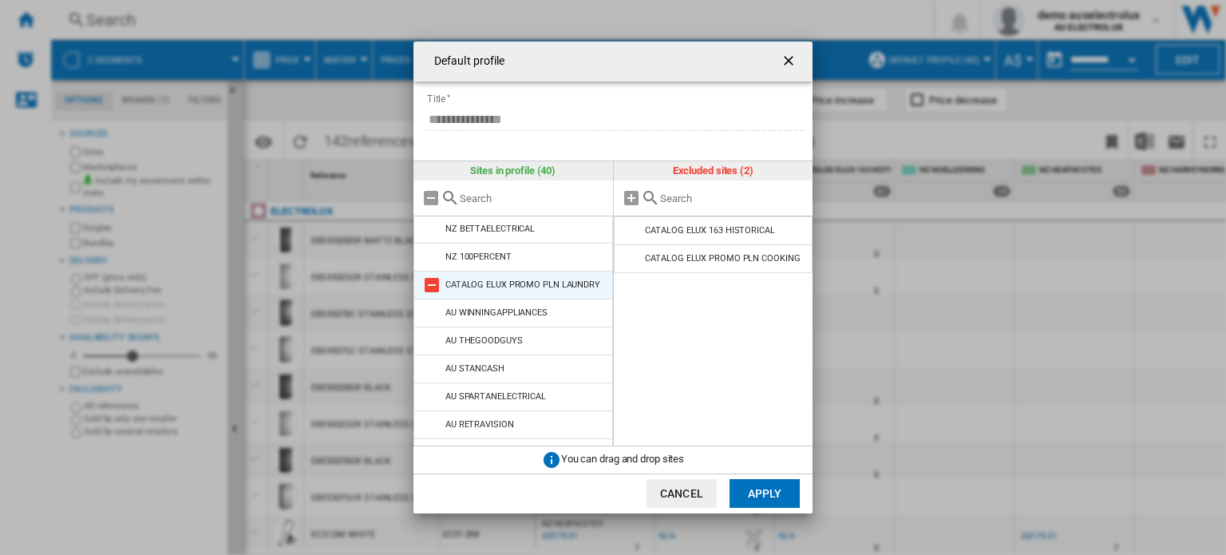
click at [426, 288] on md-icon "Default profile ..." at bounding box center [431, 284] width 19 height 19
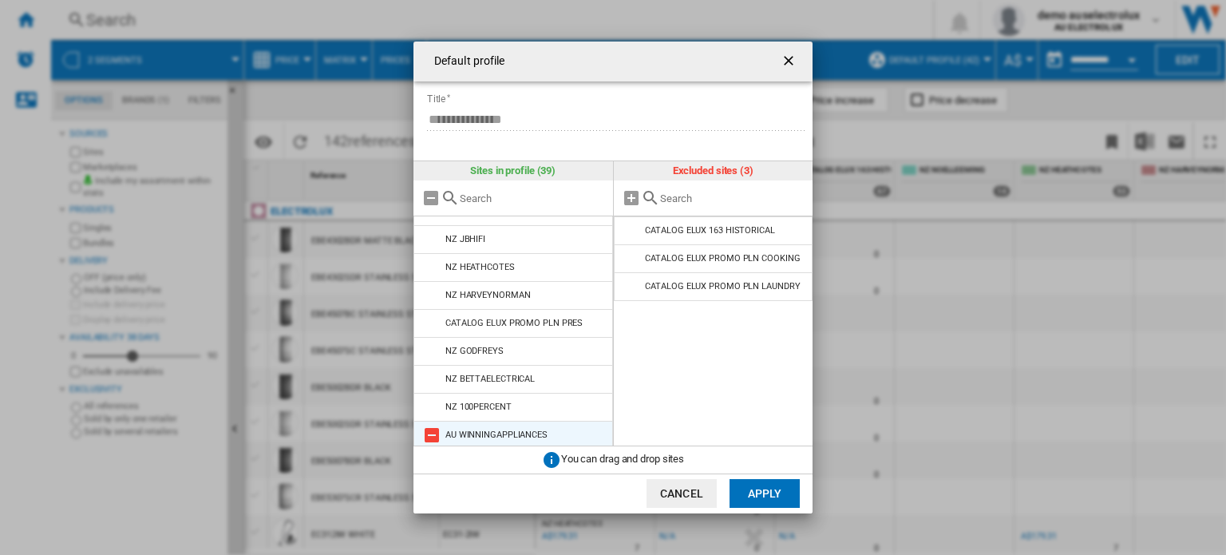
scroll to position [233, 0]
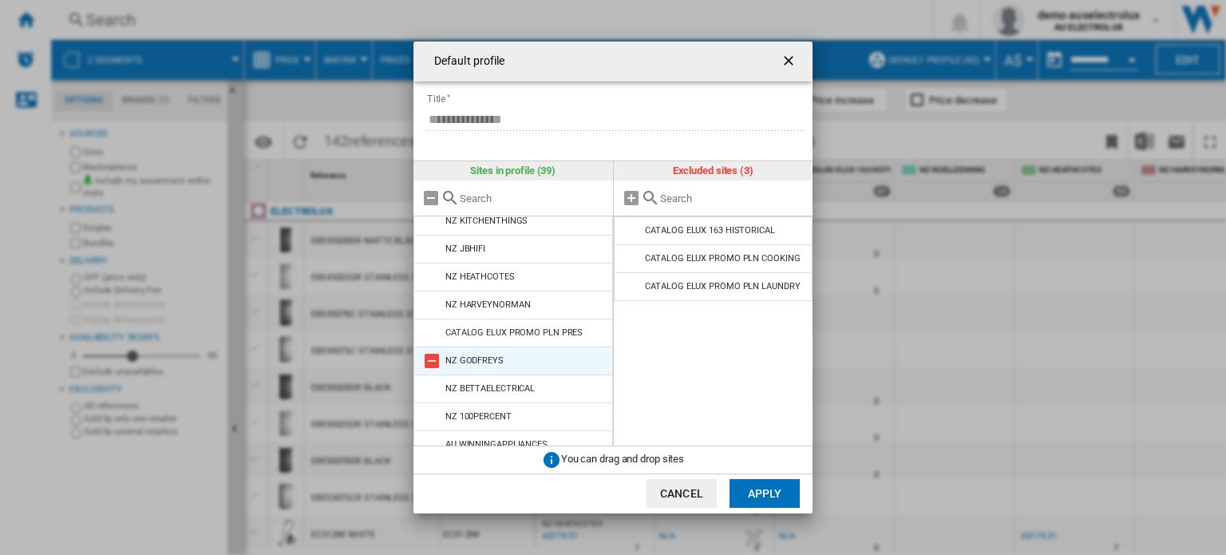
drag, startPoint x: 430, startPoint y: 325, endPoint x: 518, endPoint y: 332, distance: 88.1
click at [431, 326] on md-icon "Default profile ..." at bounding box center [431, 332] width 19 height 19
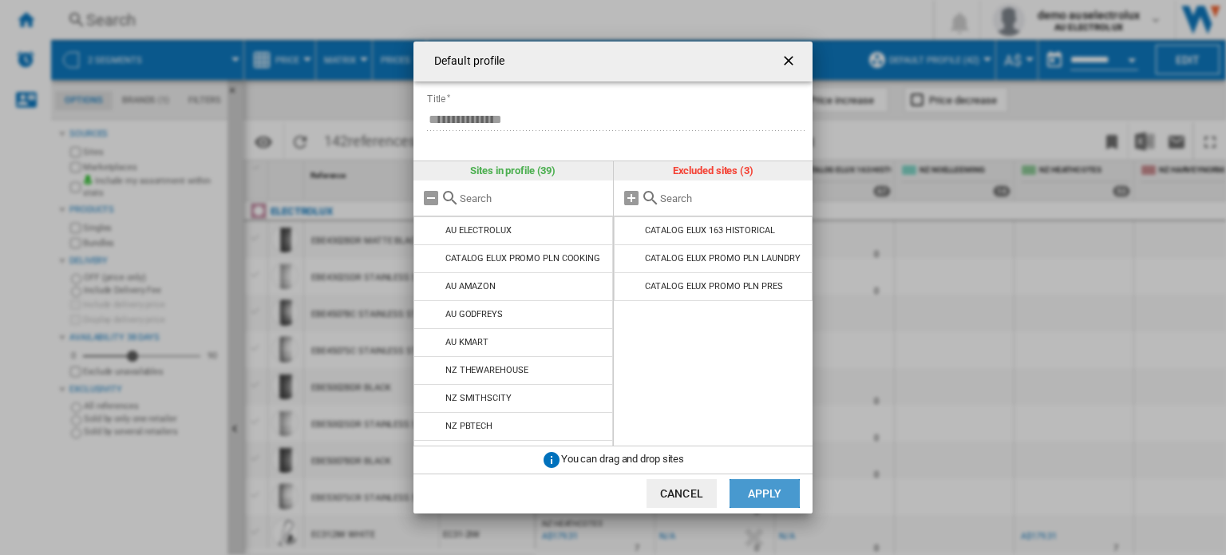
click at [755, 494] on button "Apply" at bounding box center [765, 493] width 70 height 29
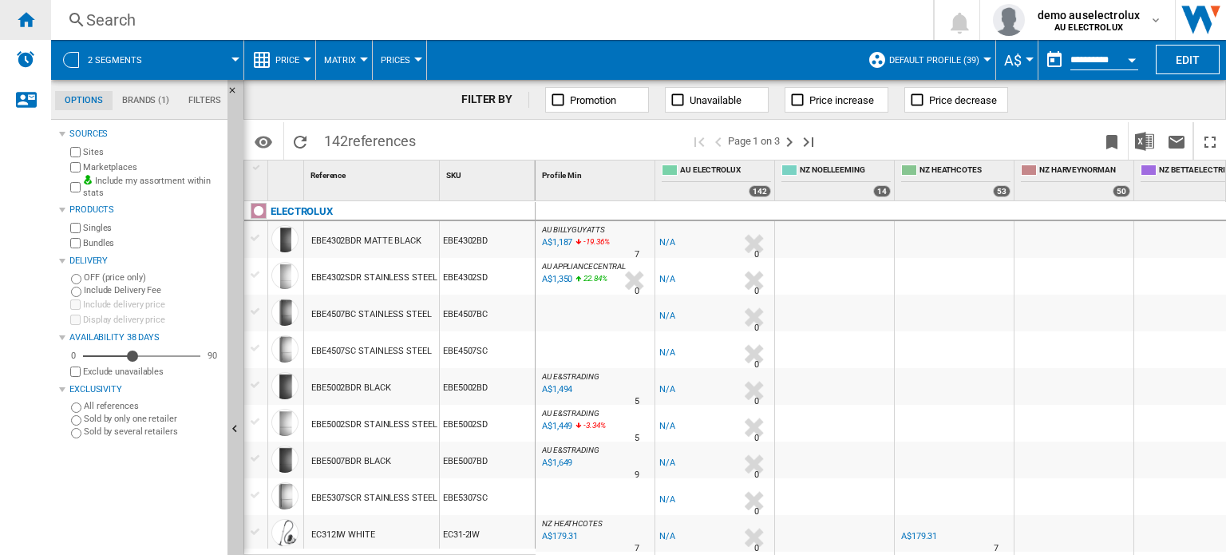
click at [30, 22] on ng-md-icon "Home" at bounding box center [25, 19] width 19 height 19
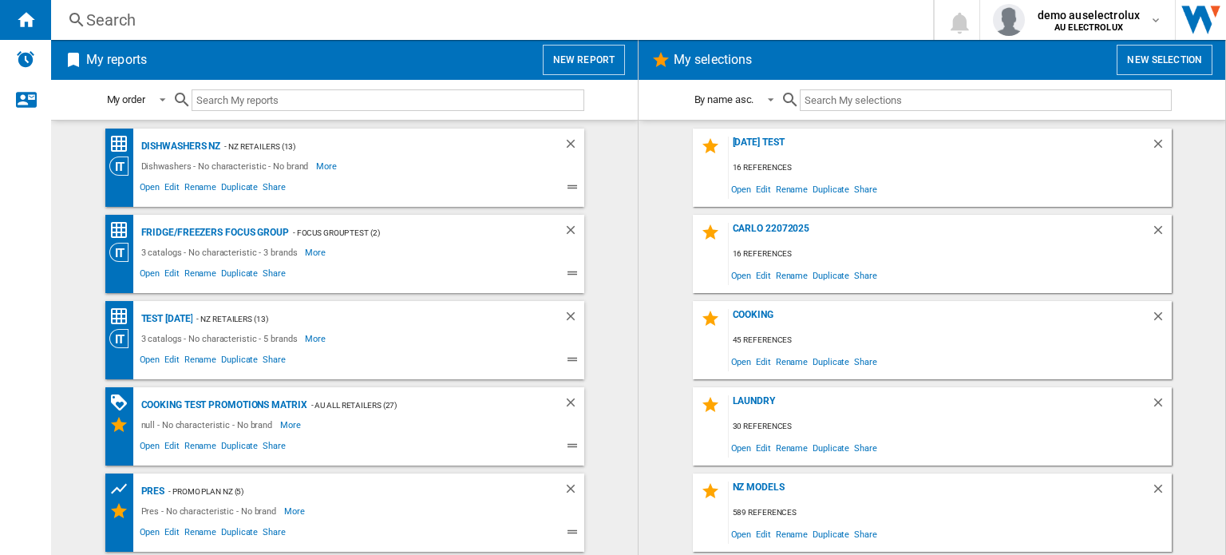
click at [533, 52] on span "My reports" at bounding box center [309, 60] width 452 height 30
click at [576, 53] on button "New report" at bounding box center [584, 60] width 82 height 30
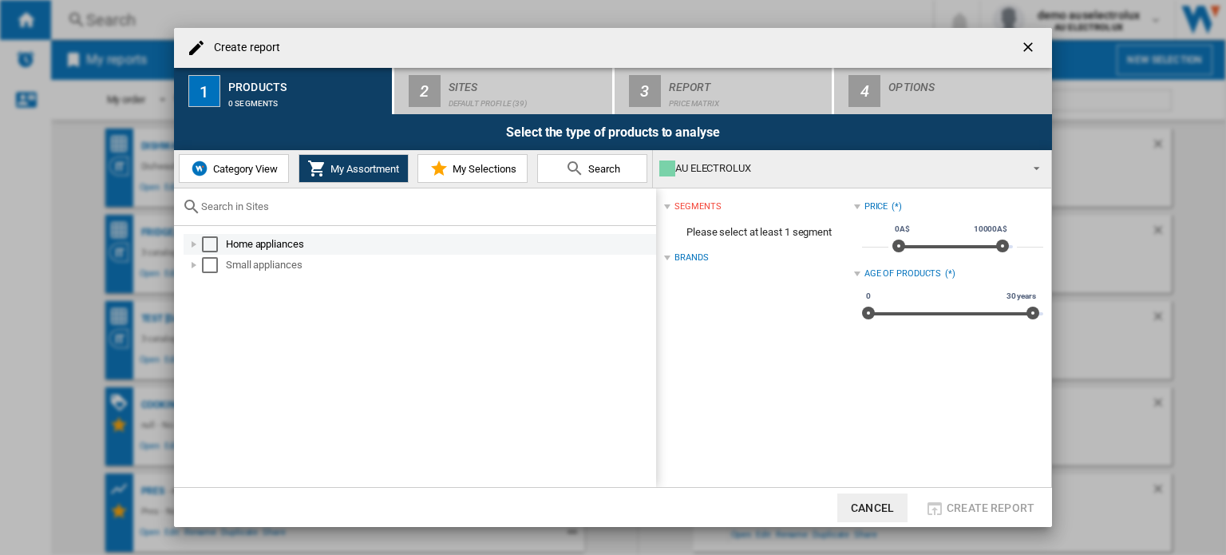
click at [204, 240] on div "Select" at bounding box center [210, 244] width 16 height 16
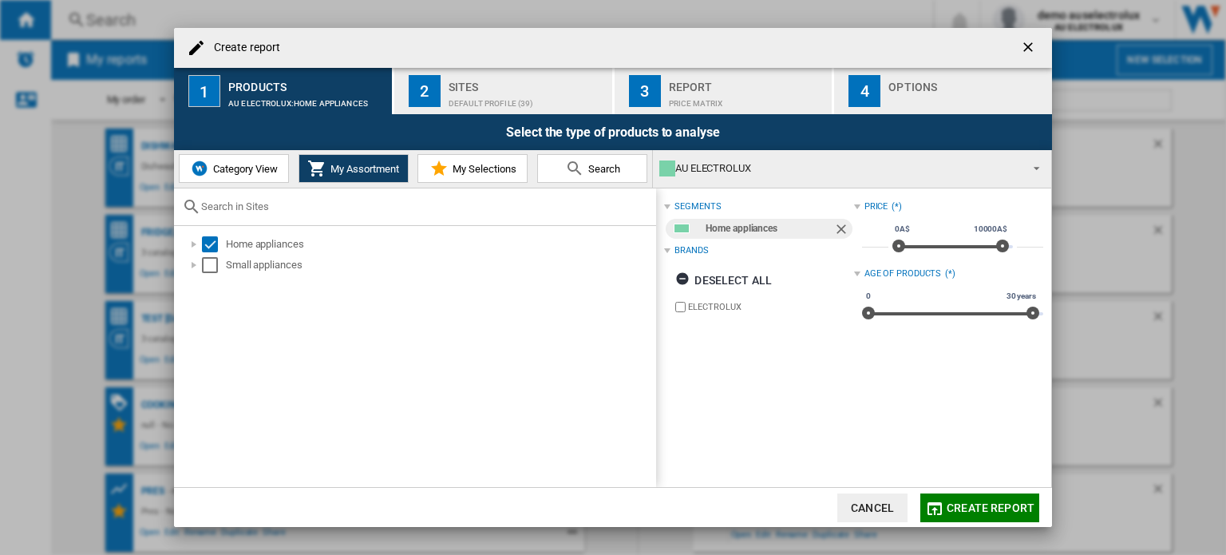
drag, startPoint x: 212, startPoint y: 262, endPoint x: 300, endPoint y: 216, distance: 100.0
click at [214, 263] on div "Select" at bounding box center [210, 265] width 16 height 16
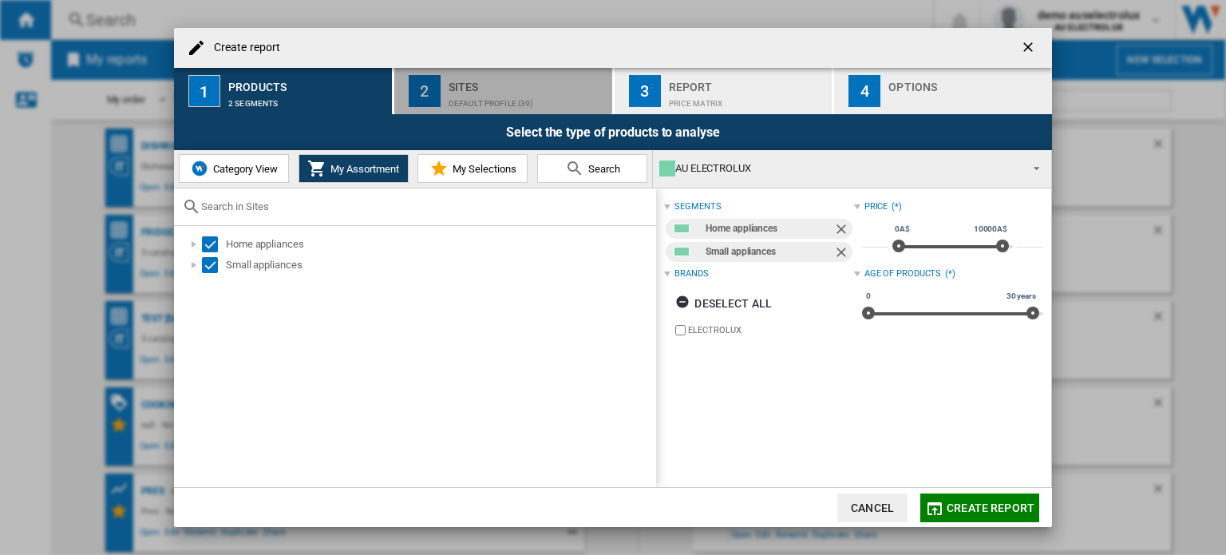
drag, startPoint x: 508, startPoint y: 93, endPoint x: 529, endPoint y: 103, distance: 23.9
click at [510, 93] on div "Default profile (39)" at bounding box center [527, 99] width 157 height 17
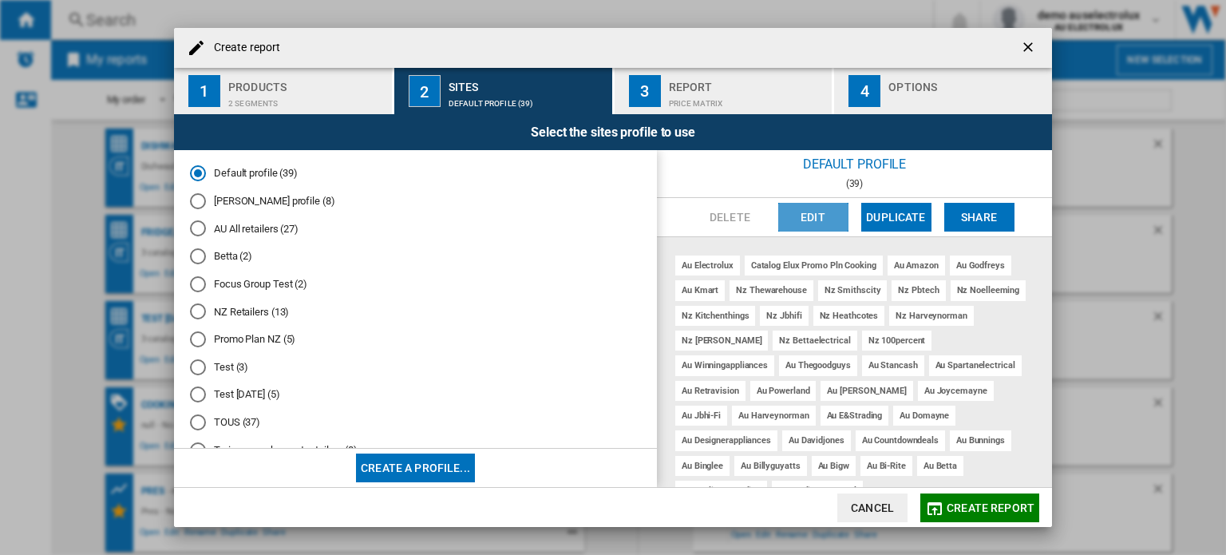
click at [822, 223] on button "Edit" at bounding box center [813, 217] width 70 height 29
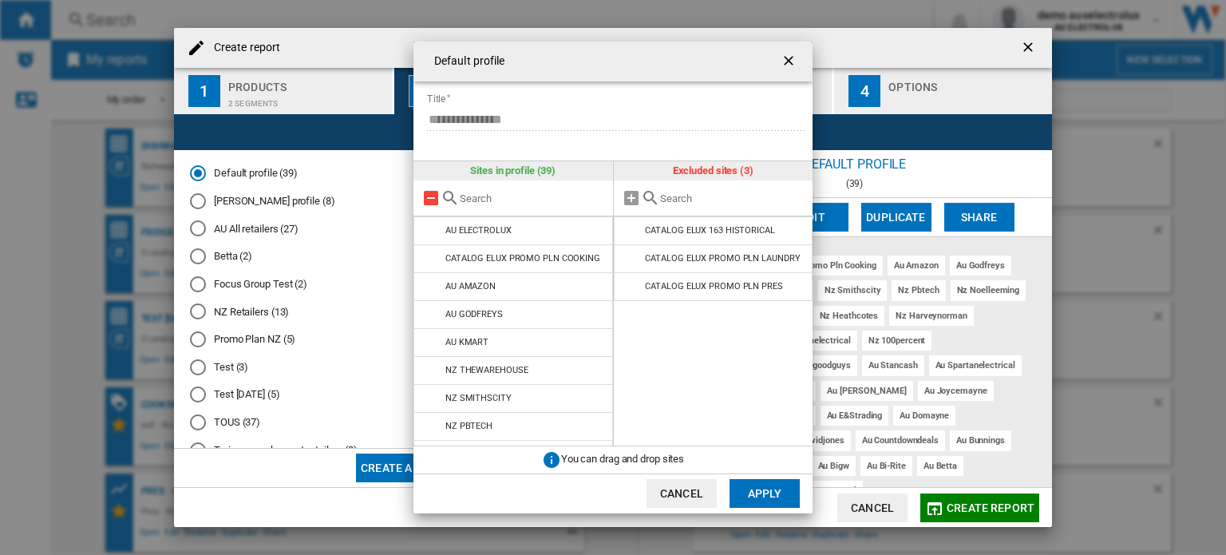
click at [433, 189] on md-icon "Default profile ..." at bounding box center [431, 197] width 19 height 19
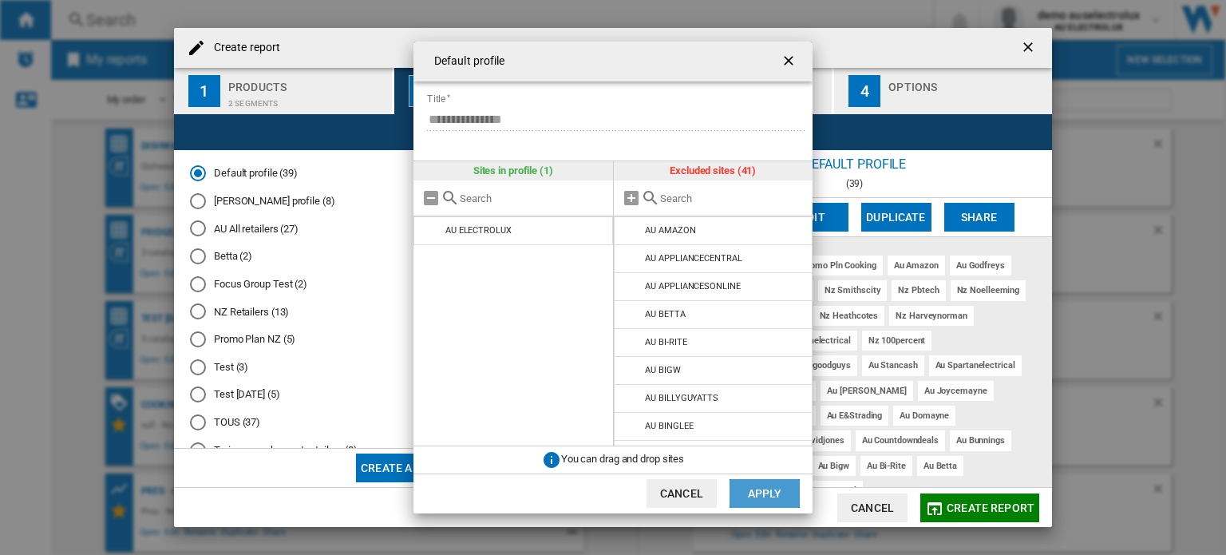
click at [766, 487] on button "Apply" at bounding box center [765, 493] width 70 height 29
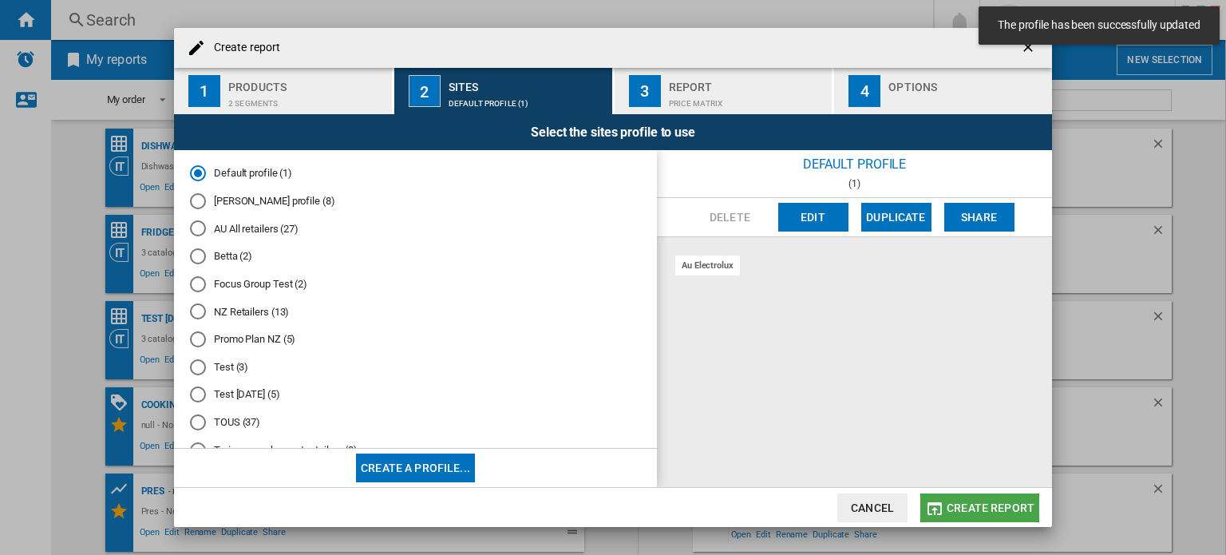
click at [982, 506] on span "Create report" at bounding box center [991, 507] width 88 height 13
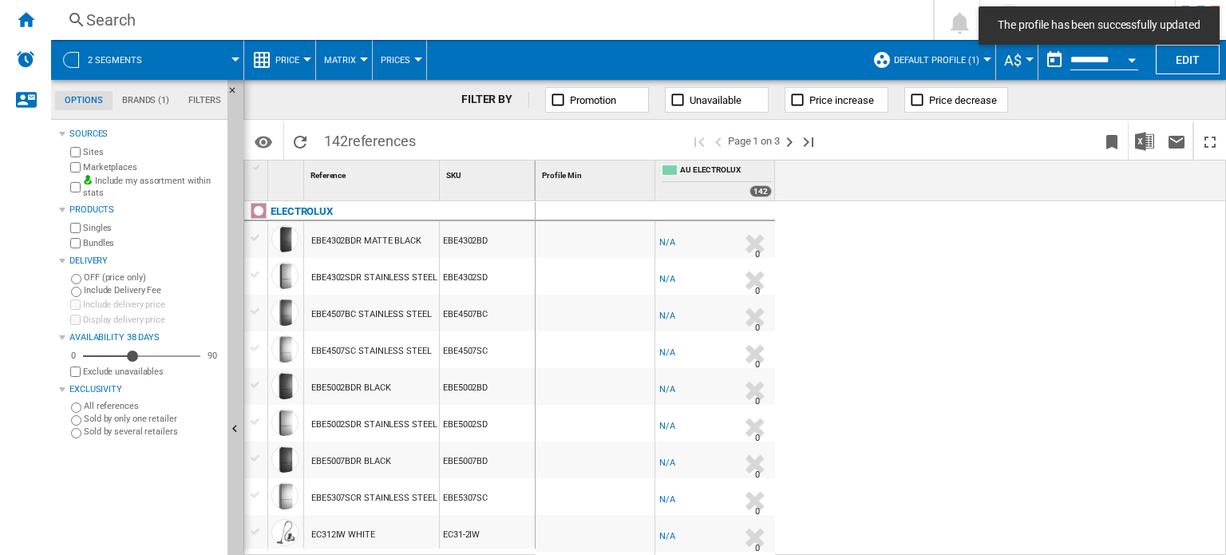
scroll to position [319, 0]
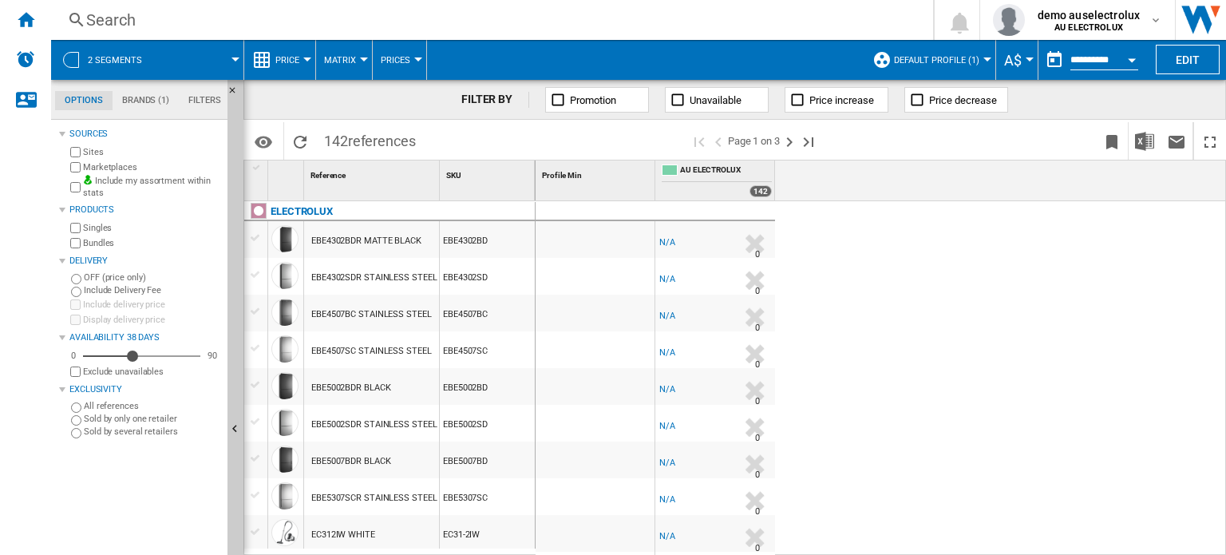
click at [664, 243] on div "N/A" at bounding box center [667, 243] width 16 height 16
